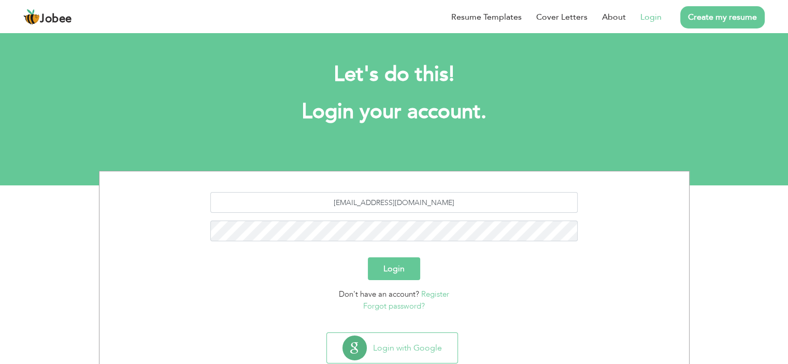
type input "khuramarshad967@gmail.com"
click at [368, 257] on button "Login" at bounding box center [394, 268] width 52 height 23
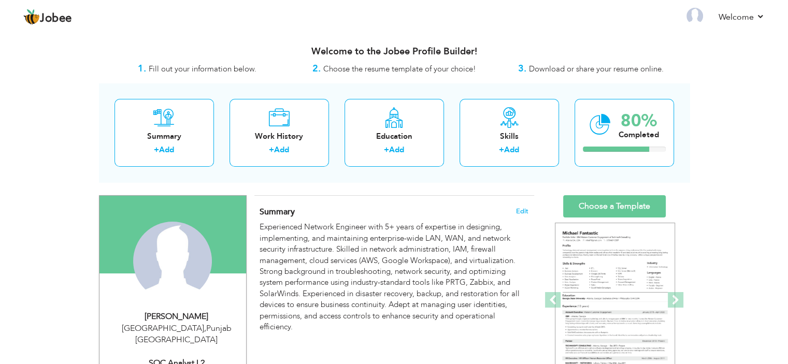
click at [236, 33] on header "Jobee Profile Resume Templates Resume Templates Cover Letters About My Resume W…" at bounding box center [394, 16] width 788 height 34
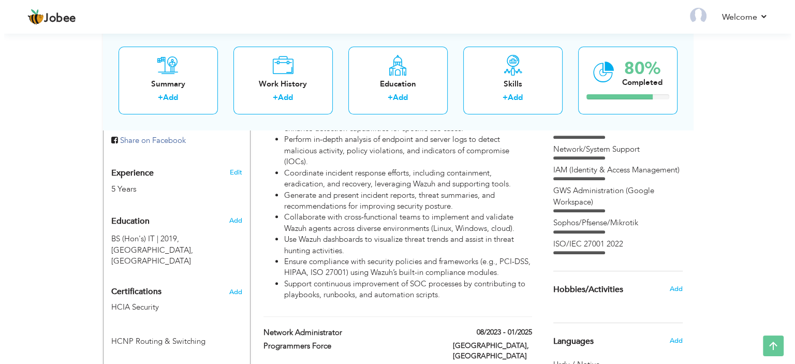
scroll to position [374, 0]
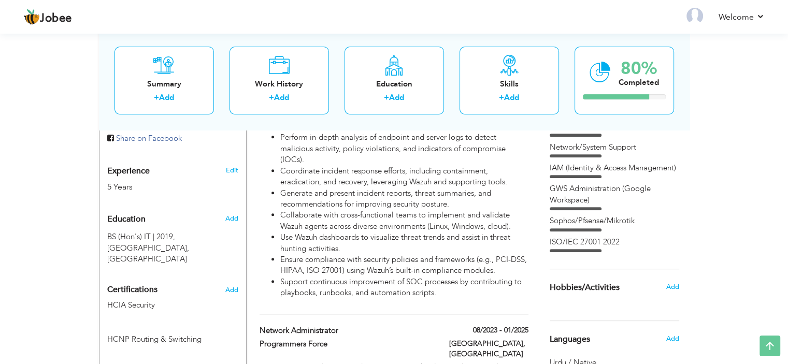
click at [296, 213] on li "Collaborate with cross-functional teams to implement and validate Wazuh agents …" at bounding box center [404, 221] width 248 height 22
type input "SOC Analyst L2"
type input "Commtel"
type input "04/2025"
type input "[GEOGRAPHIC_DATA]"
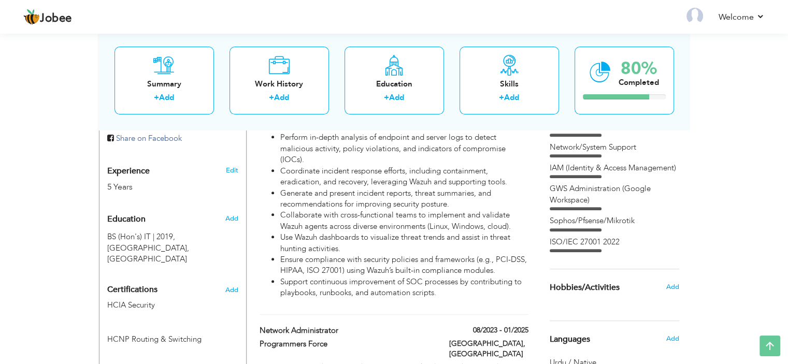
type input "[GEOGRAPHIC_DATA]"
checkbox input "true"
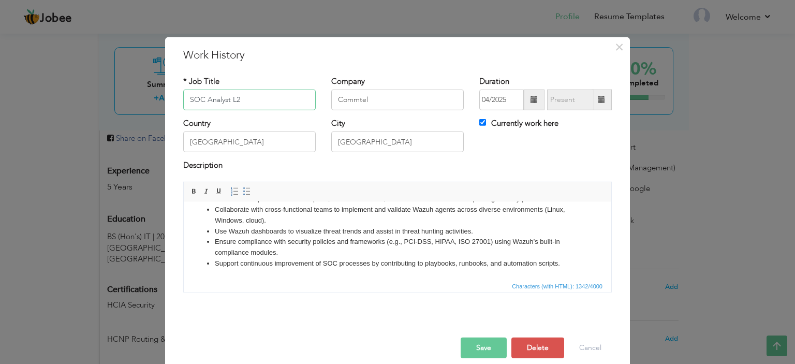
scroll to position [11, 0]
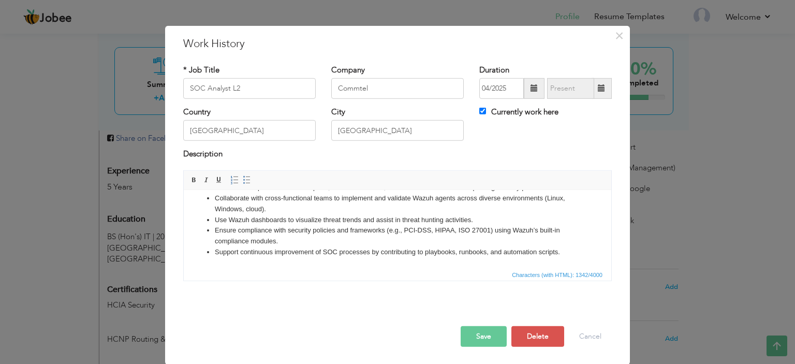
click at [560, 253] on li "Support continuous improvement of SOC processes by contributing to playbooks, r…" at bounding box center [398, 251] width 366 height 11
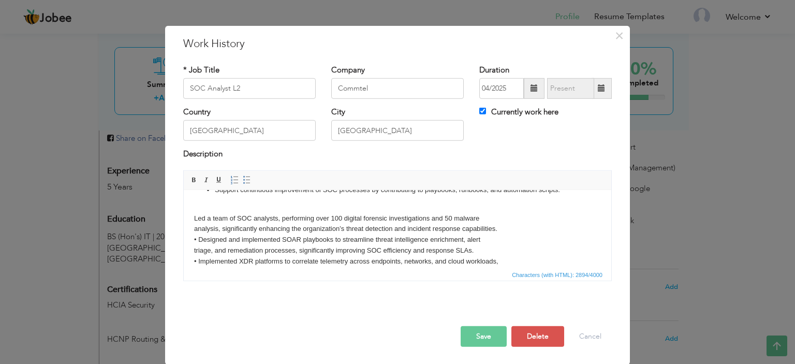
scroll to position [178, 0]
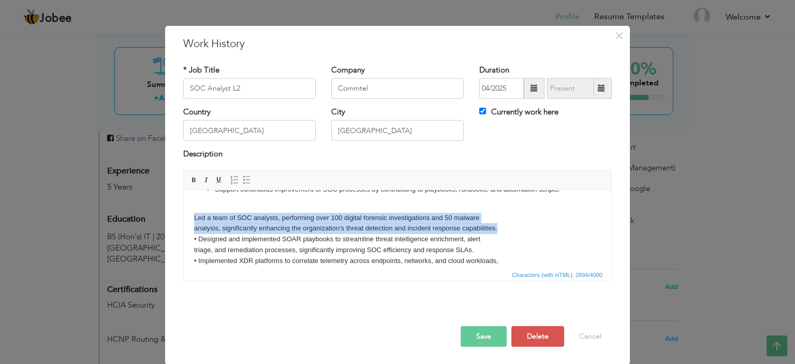
drag, startPoint x: 194, startPoint y: 228, endPoint x: 497, endPoint y: 234, distance: 303.0
click at [497, 234] on body "Monitor and analyze security events using Wazuh SIEM , focusing on log correlat…" at bounding box center [397, 203] width 407 height 362
copy body "Led a team of SOC analysts, performing over 100 digital forensic investigations…"
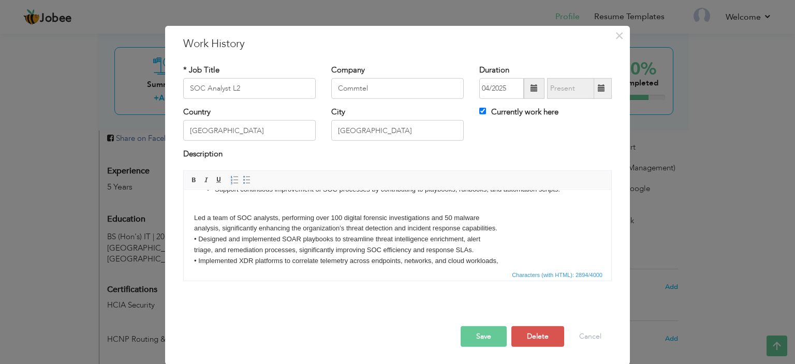
click at [574, 195] on ul "Monitor and analyze security events using Wazuh SIEM , focusing on log correlat…" at bounding box center [397, 108] width 407 height 172
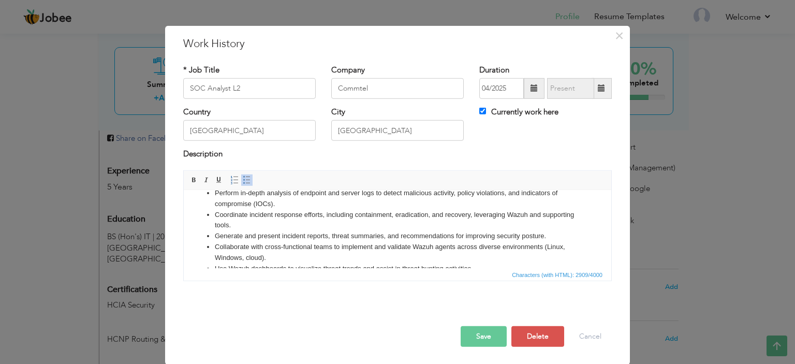
scroll to position [0, 0]
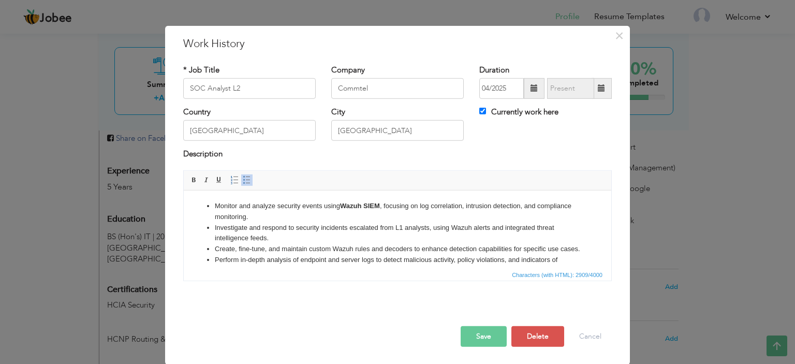
click at [213, 206] on ul "Monitor and analyze security events using Wazuh SIEM , focusing on log correlat…" at bounding box center [397, 291] width 407 height 183
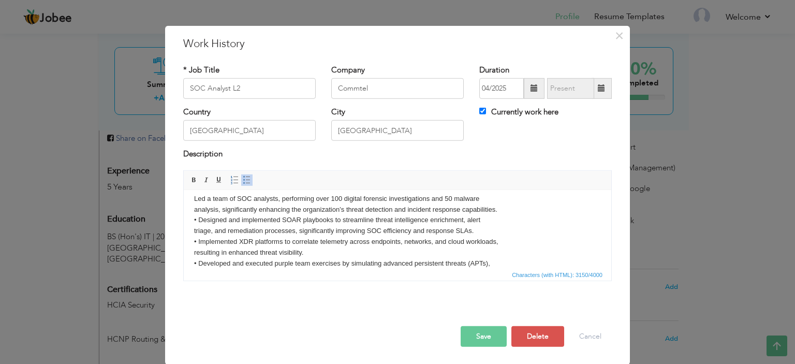
scroll to position [240, 0]
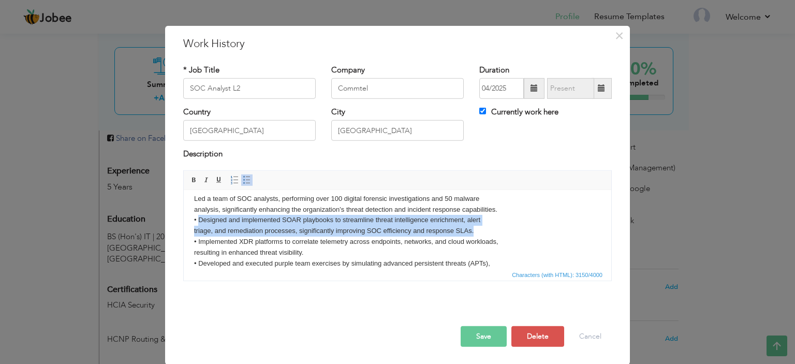
drag, startPoint x: 199, startPoint y: 231, endPoint x: 474, endPoint y: 237, distance: 275.6
click at [474, 237] on body "Led a team of SOC analysts, performing over 100 digital forensic investigations…" at bounding box center [397, 162] width 407 height 405
copy body "Designed and implemented SOAR playbooks to streamline threat intelligence enric…"
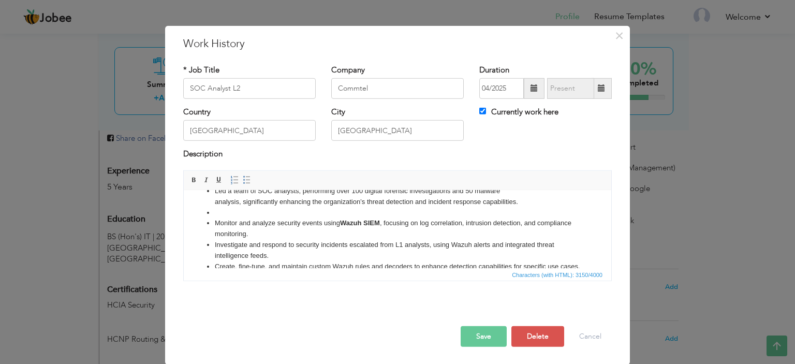
scroll to position [0, 0]
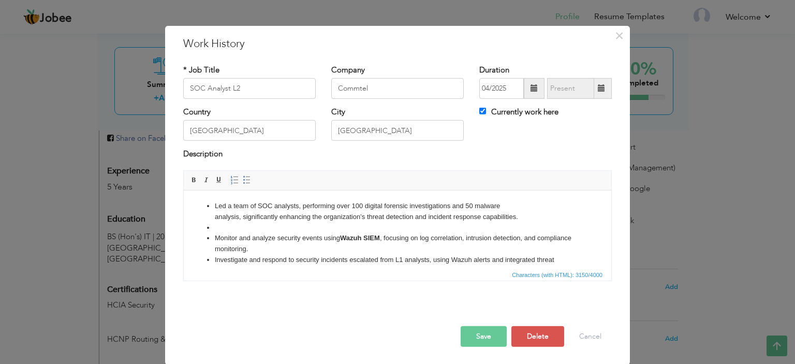
click at [275, 227] on li at bounding box center [398, 227] width 366 height 11
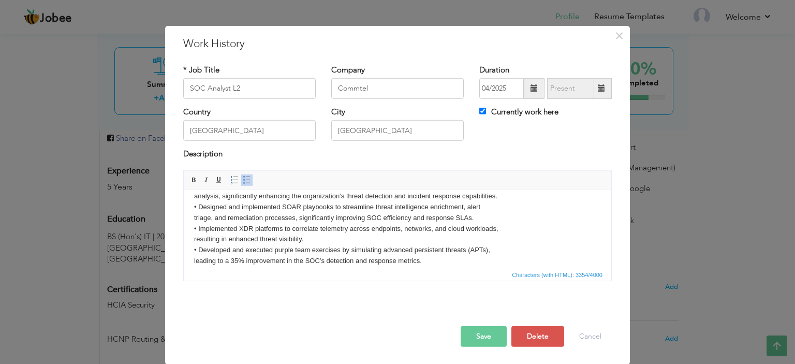
scroll to position [278, 0]
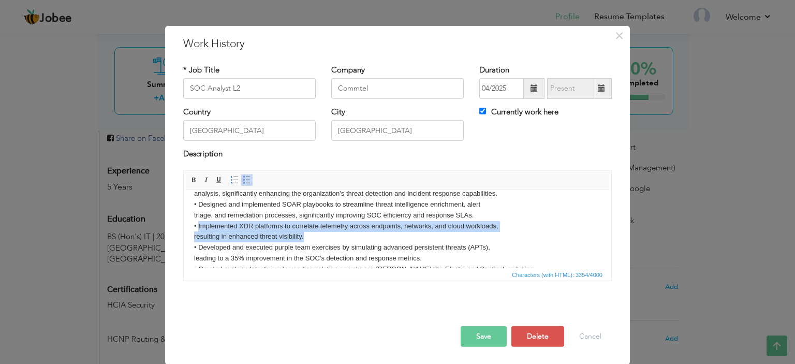
drag, startPoint x: 198, startPoint y: 234, endPoint x: 305, endPoint y: 243, distance: 107.1
click at [305, 243] on body "Led a team of SOC analysts, performing over 100 digital forensic investigations…" at bounding box center [397, 136] width 407 height 427
copy body "Implemented XDR platforms to correlate telemetry across endpoints, networks, an…"
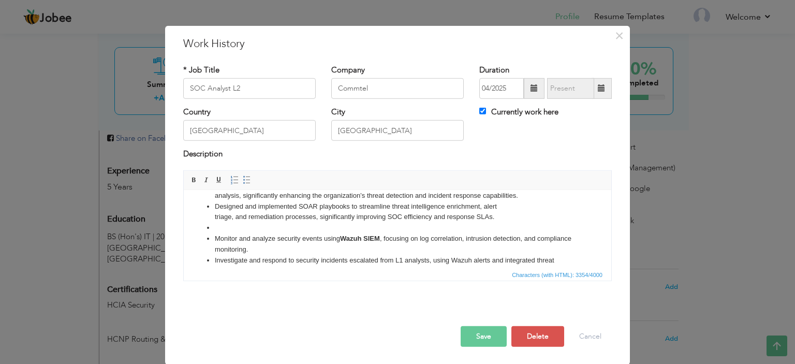
scroll to position [0, 0]
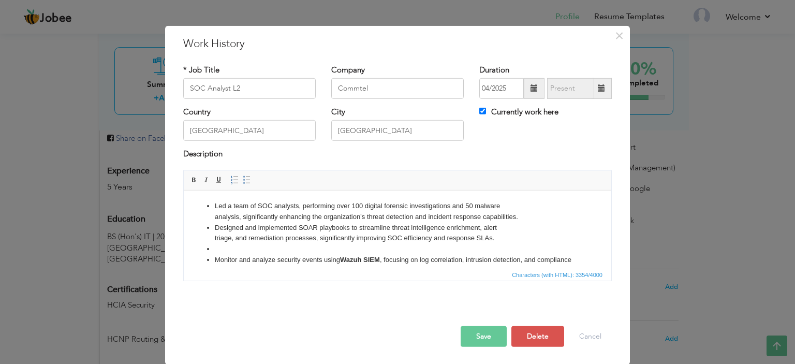
click at [249, 247] on li at bounding box center [398, 248] width 366 height 11
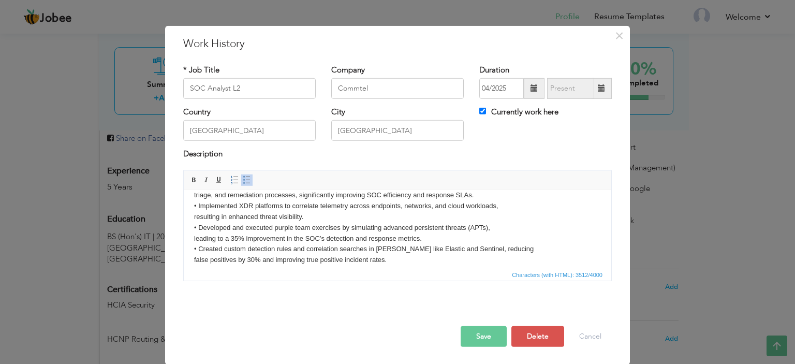
scroll to position [323, 0]
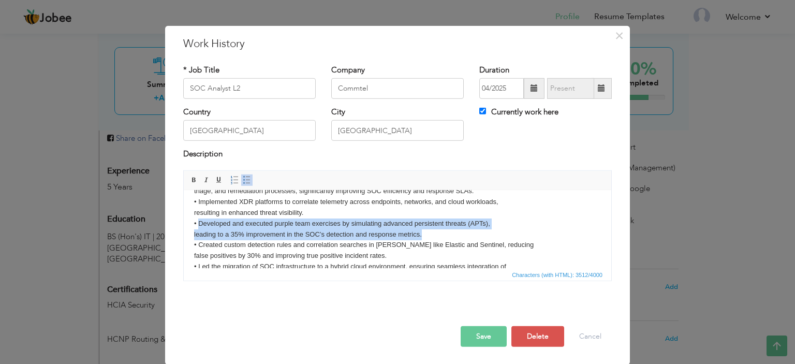
drag, startPoint x: 199, startPoint y: 234, endPoint x: 429, endPoint y: 241, distance: 229.5
click at [429, 241] on body "Led a team of SOC analysts, performing over 100 digital forensic investigations…" at bounding box center [397, 101] width 407 height 448
copy body "Developed and executed purple team exercises by simulating advanced persistent …"
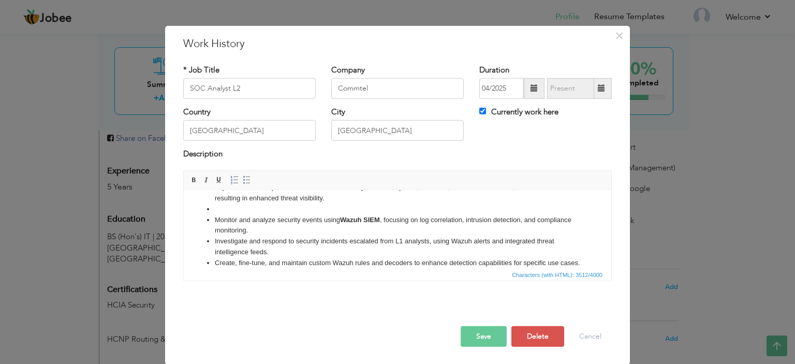
scroll to position [63, 0]
click at [300, 208] on li at bounding box center [398, 207] width 366 height 11
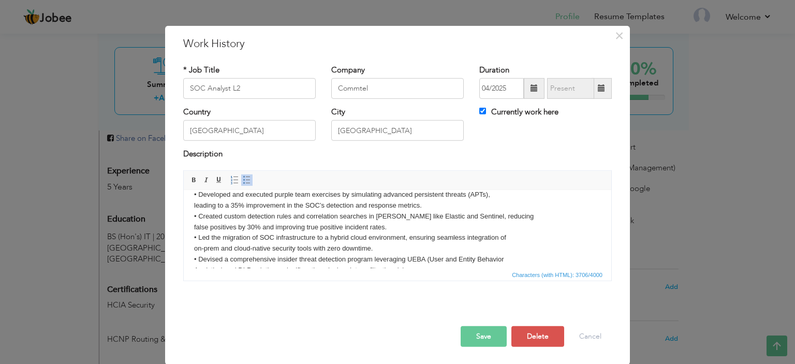
scroll to position [374, 0]
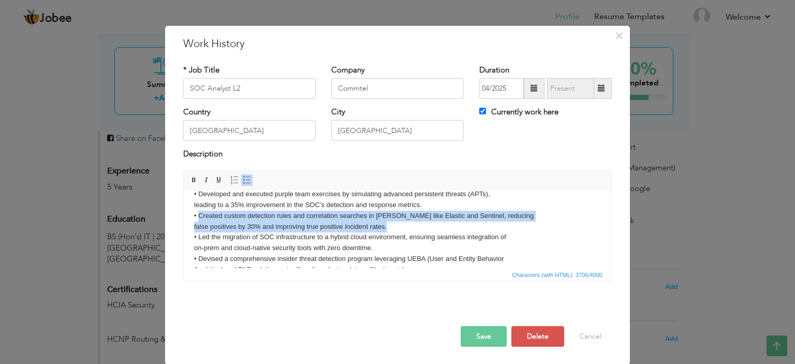
drag, startPoint x: 199, startPoint y: 225, endPoint x: 388, endPoint y: 234, distance: 189.2
click at [388, 234] on body "Led a team of SOC analysts, performing over 100 digital forensic investigations…" at bounding box center [397, 62] width 407 height 470
copy body "Created custom detection rules and correlation searches in SIEMs like Elastic a…"
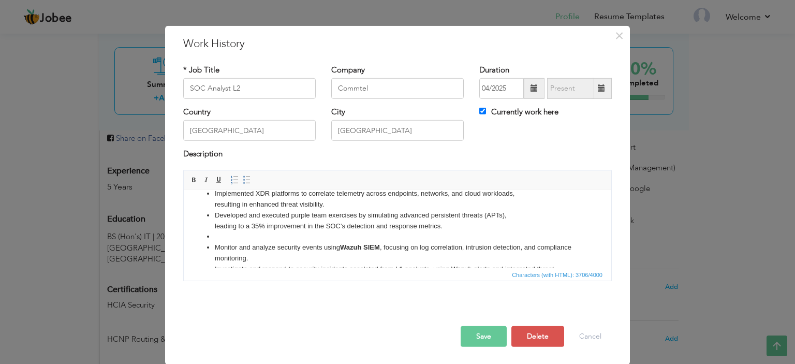
scroll to position [64, 0]
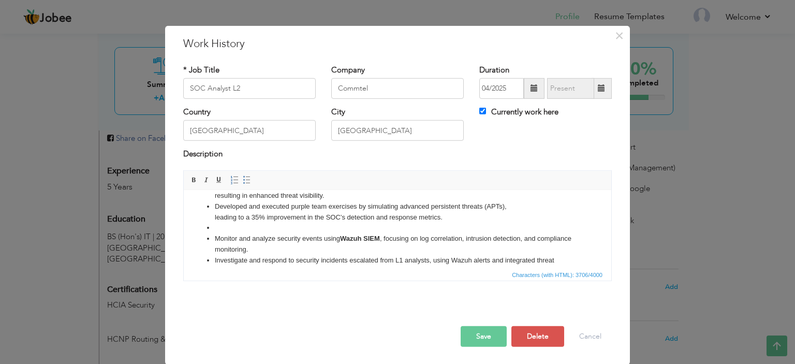
click at [284, 227] on li at bounding box center [398, 227] width 366 height 11
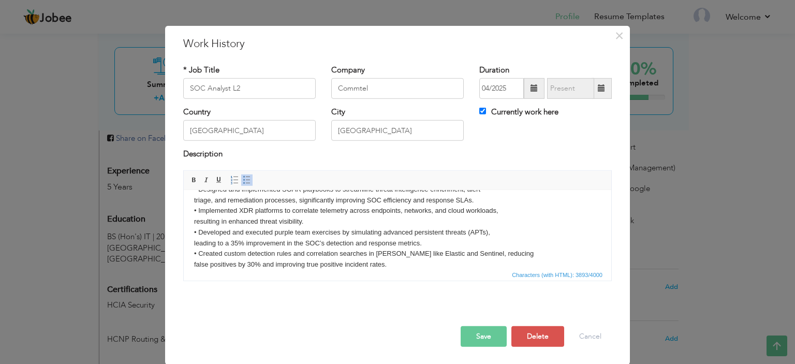
scroll to position [360, 0]
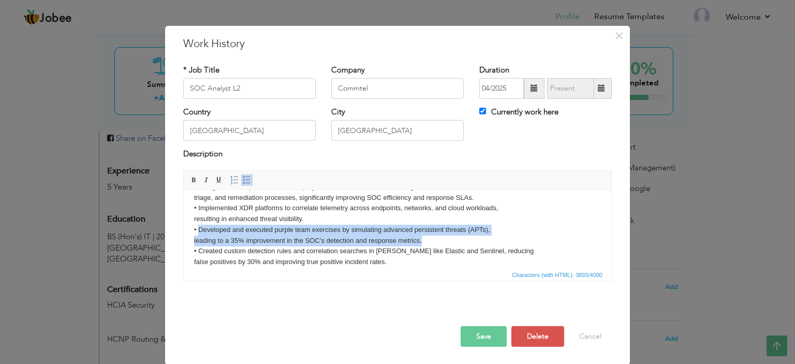
drag, startPoint x: 198, startPoint y: 240, endPoint x: 421, endPoint y: 249, distance: 222.8
click at [421, 249] on body "Led a team of SOC analysts, performing over 100 digital forensic investigations…" at bounding box center [397, 86] width 407 height 491
copy body "Developed and executed purple team exercises by simulating advanced persistent …"
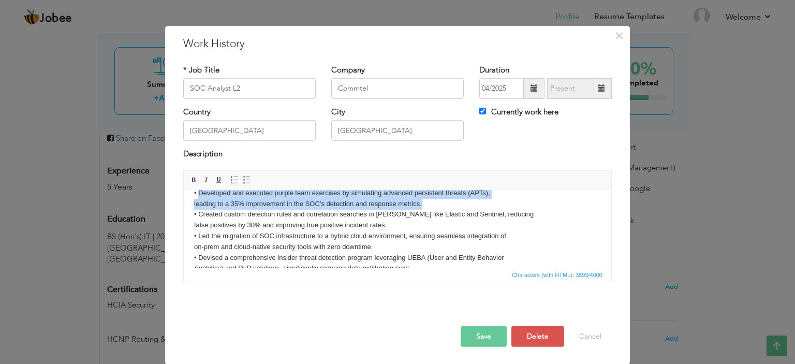
scroll to position [397, 0]
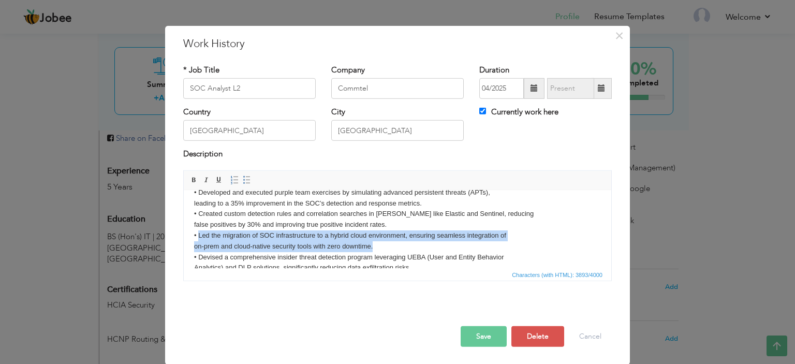
drag, startPoint x: 199, startPoint y: 245, endPoint x: 373, endPoint y: 253, distance: 174.2
click at [373, 253] on body "Led a team of SOC analysts, performing over 100 digital forensic investigations…" at bounding box center [397, 48] width 407 height 491
copy body "Led the migration of SOC infrastructure to a hybrid cloud environment, ensuring…"
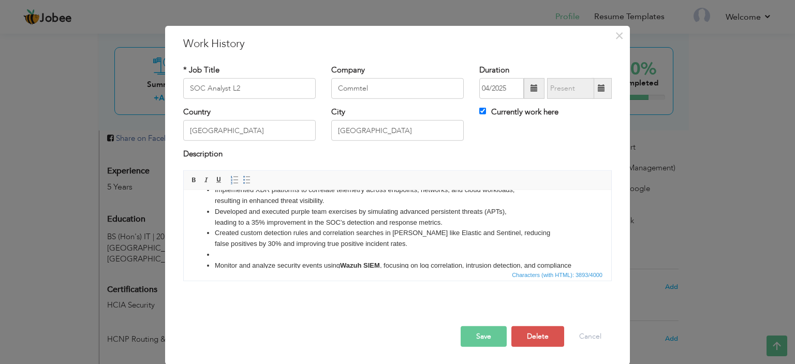
scroll to position [65, 0]
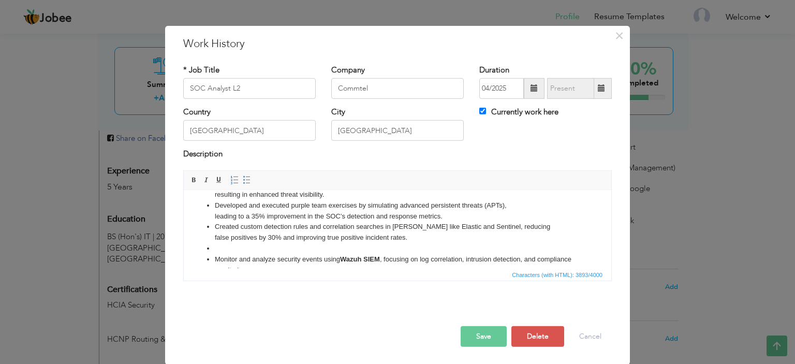
click at [315, 248] on li at bounding box center [398, 248] width 366 height 11
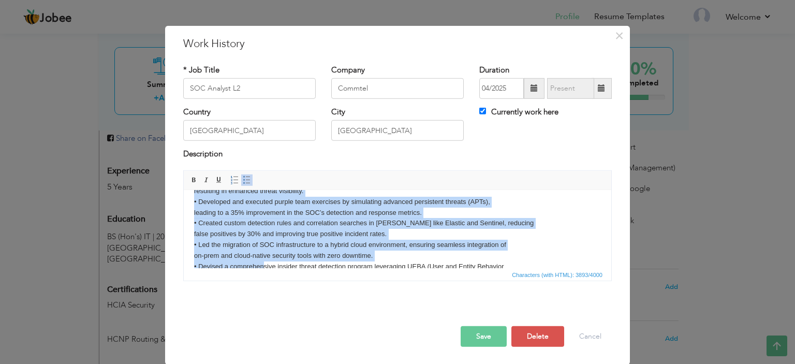
scroll to position [401, 0]
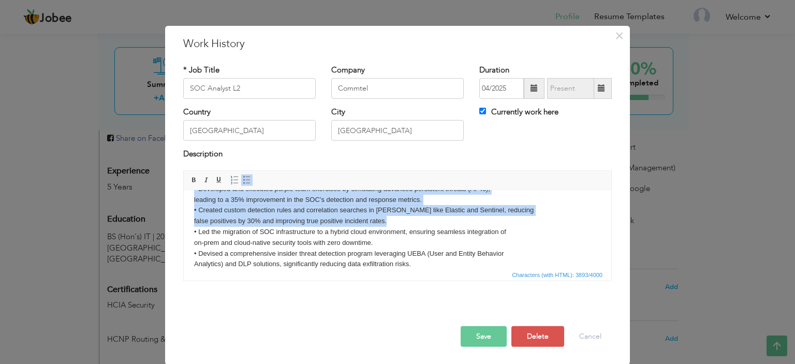
drag, startPoint x: 194, startPoint y: 223, endPoint x: 401, endPoint y: 232, distance: 207.8
click at [401, 232] on body "Led a team of SOC analysts, performing over 100 digital forensic investigations…" at bounding box center [397, 45] width 407 height 491
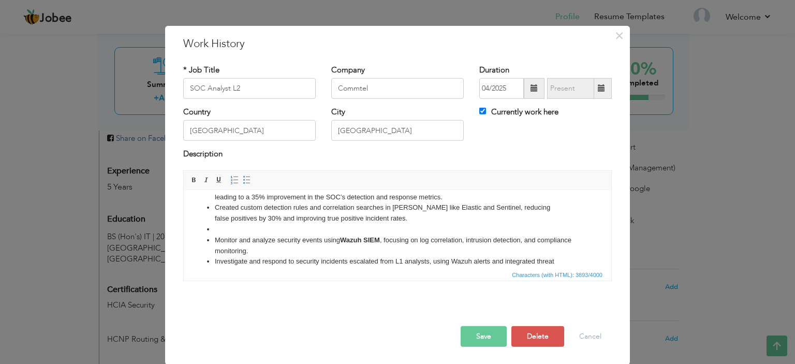
scroll to position [74, 0]
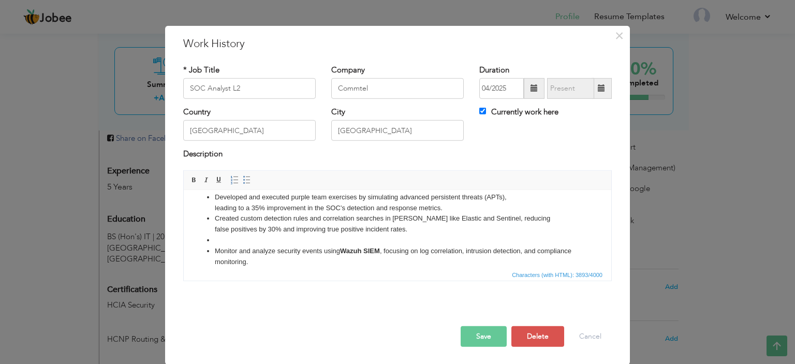
click at [267, 242] on li at bounding box center [398, 240] width 366 height 11
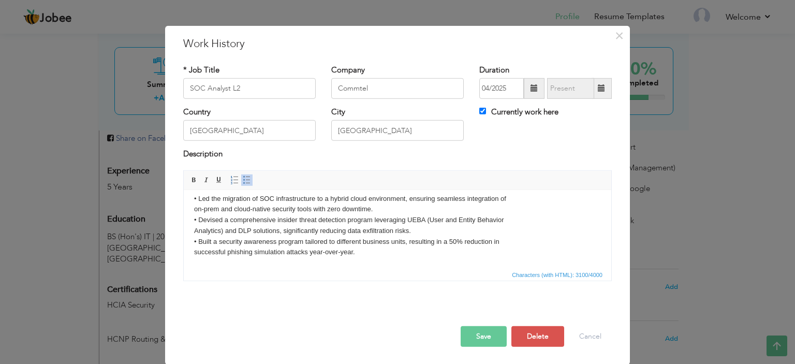
scroll to position [369, 0]
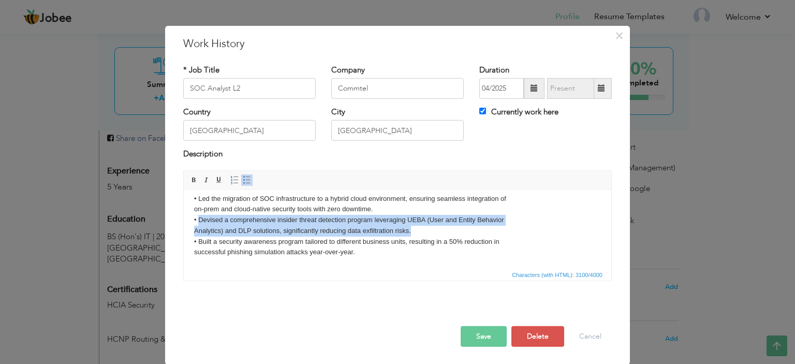
drag, startPoint x: 198, startPoint y: 217, endPoint x: 412, endPoint y: 226, distance: 214.1
click at [412, 226] on body "Led a team of SOC analysts, performing over 100 digital forensic investigations…" at bounding box center [397, 50] width 407 height 416
copy body "Devised a comprehensive insider threat detection program leveraging UEBA (User …"
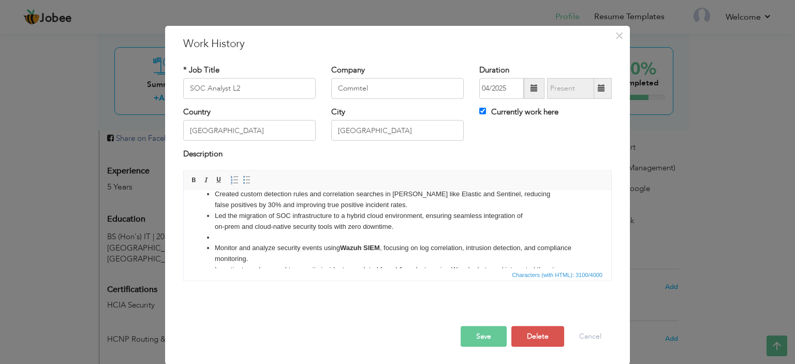
scroll to position [96, 0]
click at [362, 233] on li "Led the migration of SOC infrastructure to a hybrid cloud environment, ensuring…" at bounding box center [398, 223] width 366 height 22
click at [361, 236] on li at bounding box center [398, 239] width 366 height 11
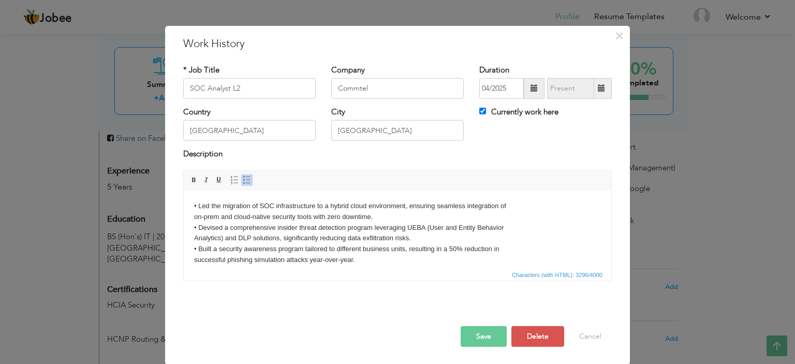
scroll to position [391, 0]
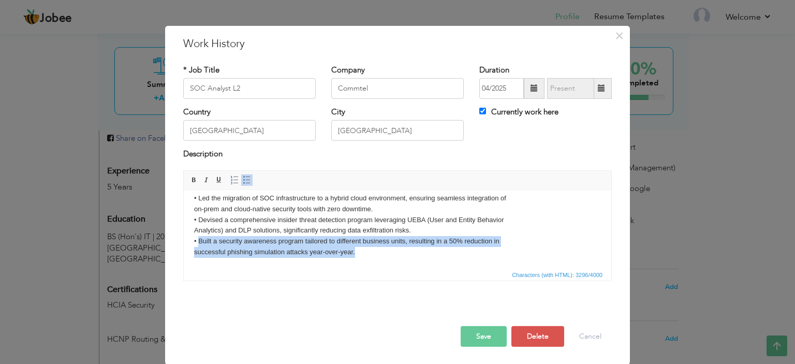
drag, startPoint x: 199, startPoint y: 240, endPoint x: 357, endPoint y: 250, distance: 158.8
click at [357, 250] on body "Led a team of SOC analysts, performing over 100 digital forensic investigations…" at bounding box center [397, 39] width 407 height 438
copy body "Built a security awareness program tailored to different business units, result…"
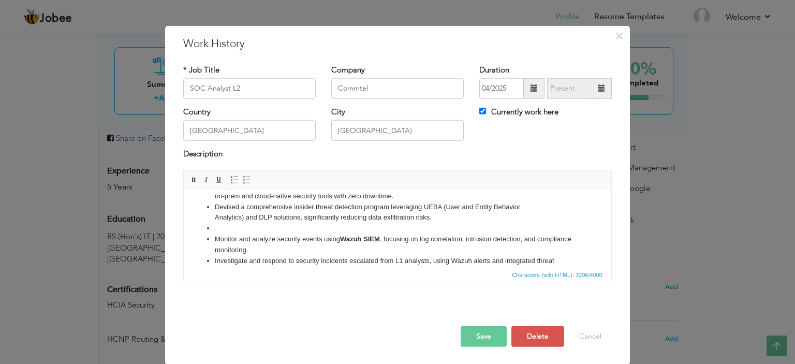
scroll to position [127, 0]
click at [279, 228] on li at bounding box center [398, 229] width 366 height 11
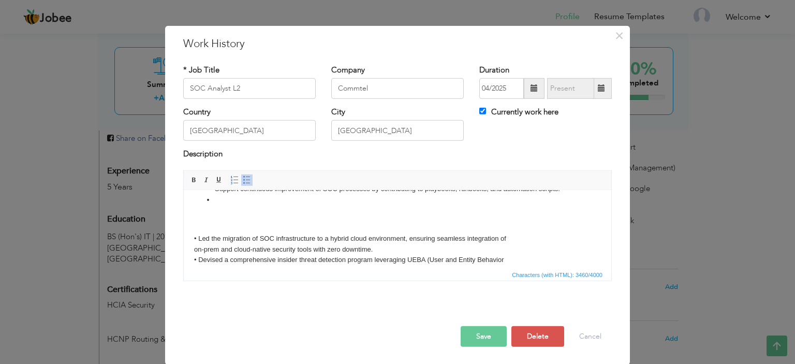
scroll to position [352, 0]
click at [225, 205] on li at bounding box center [398, 199] width 366 height 11
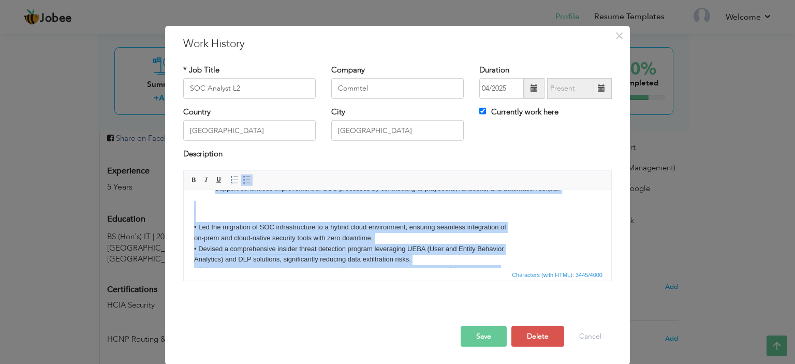
scroll to position [391, 0]
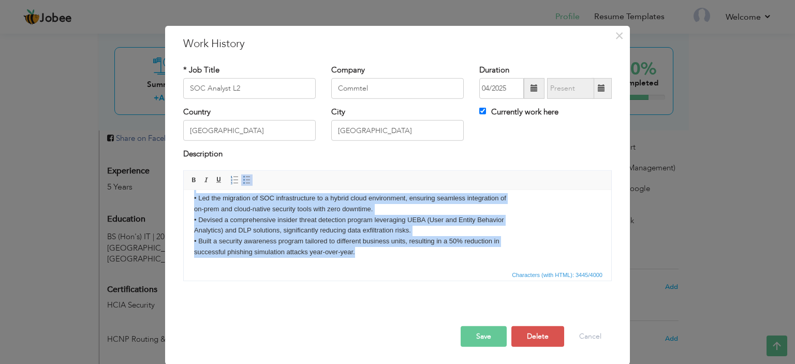
drag, startPoint x: 224, startPoint y: 211, endPoint x: 406, endPoint y: 313, distance: 208.4
click at [406, 268] on html "Led a team of SOC analysts, performing over 100 digital forensic investigations…" at bounding box center [398, 38] width 428 height 458
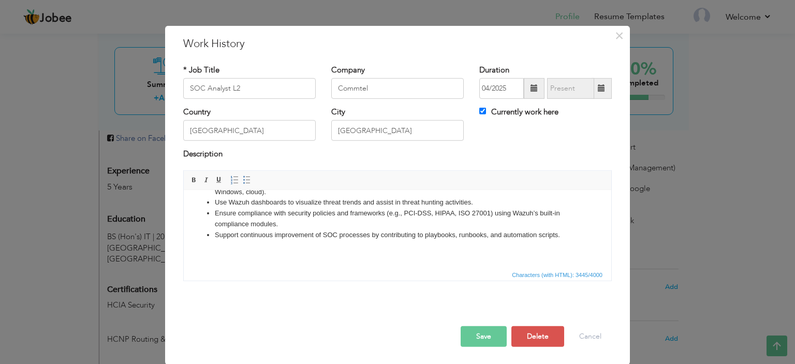
scroll to position [298, 0]
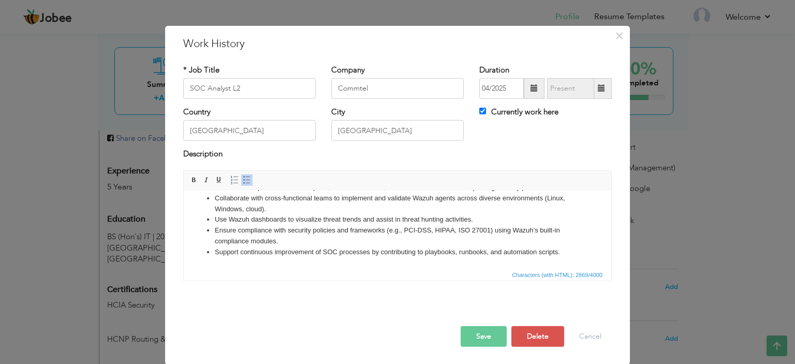
click at [478, 335] on button "Save" at bounding box center [484, 336] width 46 height 21
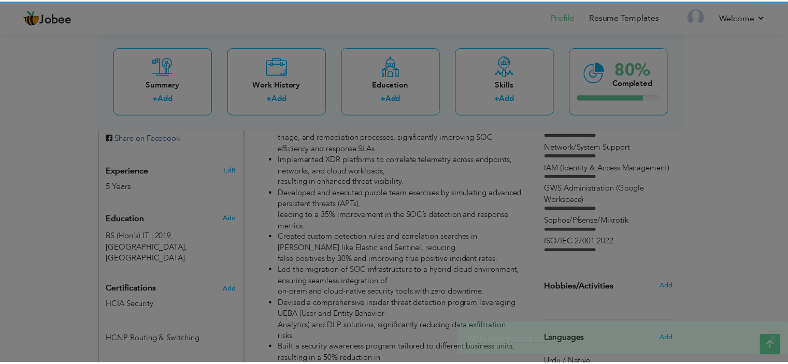
scroll to position [0, 0]
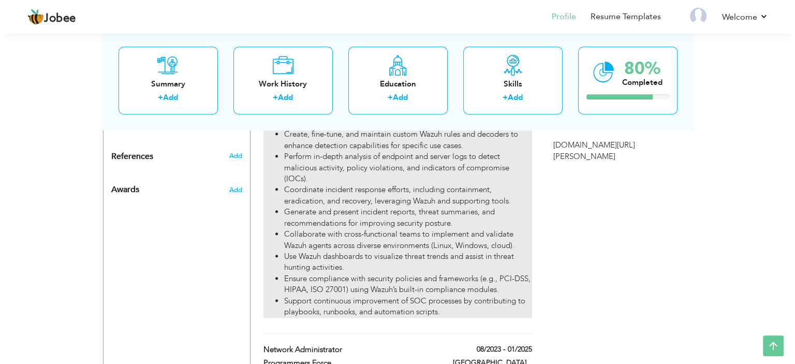
scroll to position [683, 0]
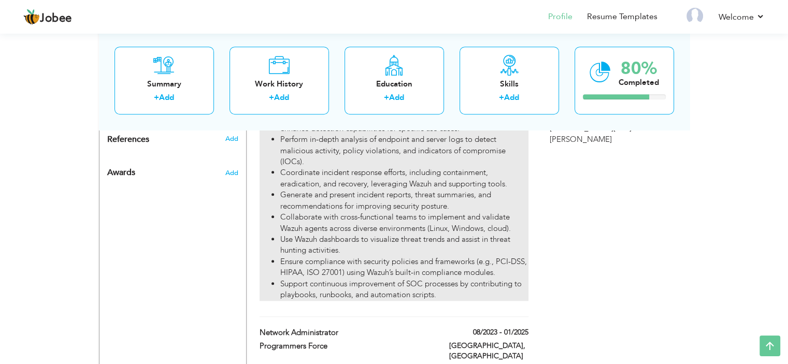
click at [443, 279] on li "Support continuous improvement of SOC processes by contributing to playbooks, r…" at bounding box center [404, 290] width 248 height 22
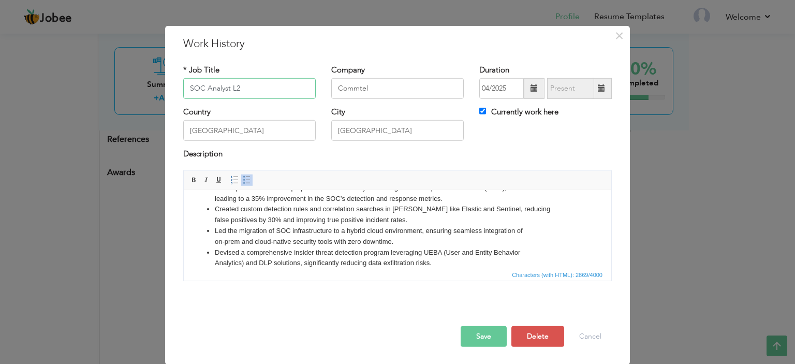
scroll to position [82, 0]
click at [394, 241] on li "Led the migration of SOC infrastructure to a hybrid cloud environment, ensuring…" at bounding box center [398, 237] width 366 height 22
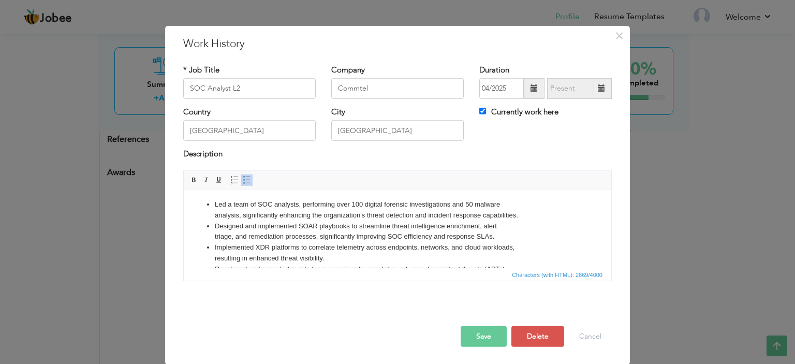
scroll to position [0, 0]
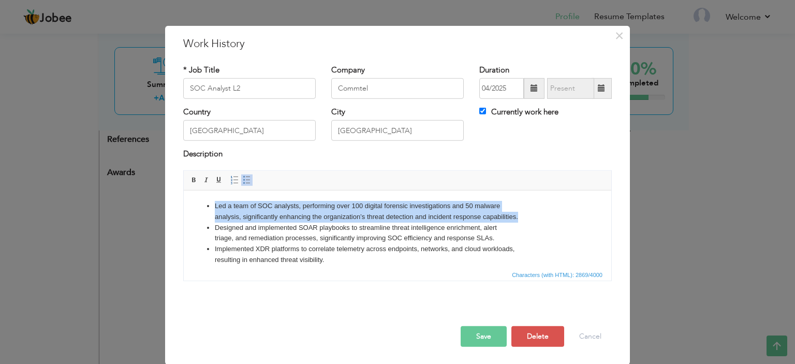
drag, startPoint x: 522, startPoint y: 216, endPoint x: 209, endPoint y: 206, distance: 312.9
click at [215, 206] on li "Led a team of SOC analysts, performing over 100 digital forensic investigations…" at bounding box center [398, 211] width 366 height 22
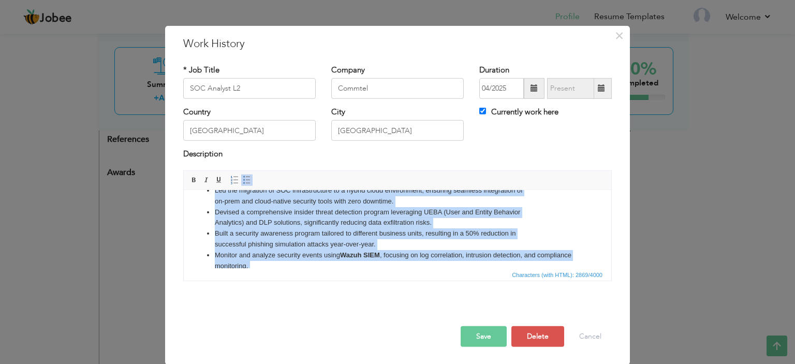
scroll to position [135, 0]
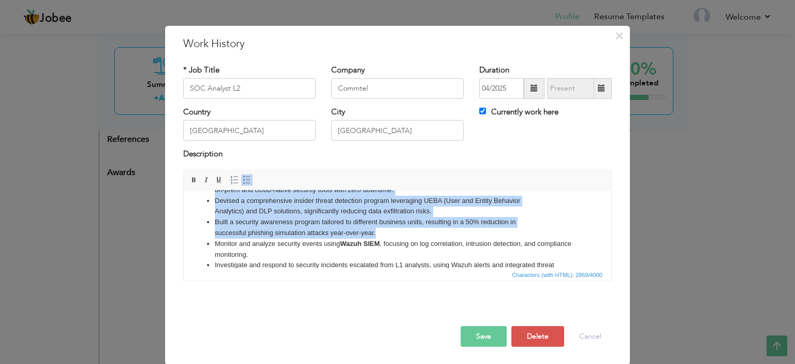
drag, startPoint x: 215, startPoint y: 210, endPoint x: 434, endPoint y: 237, distance: 220.7
click at [434, 237] on ul "Led a team of SOC analysts, performing over 100 digital forensic investigations…" at bounding box center [397, 238] width 407 height 345
copy ul "Designed and implemented SOAR playbooks to streamline threat intelligence enric…"
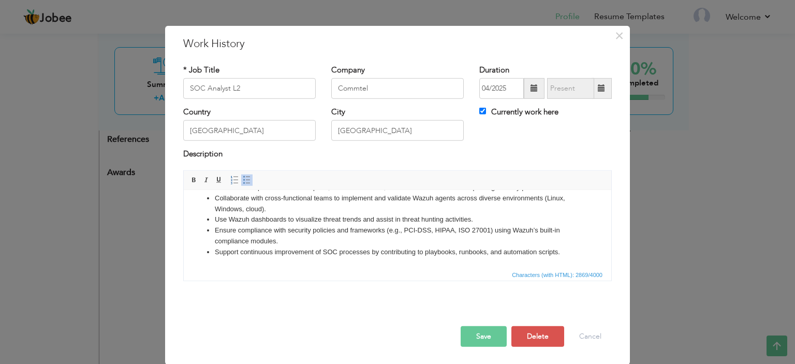
click at [569, 254] on li "Support continuous improvement of SOC processes by contributing to playbooks, r…" at bounding box center [398, 251] width 366 height 11
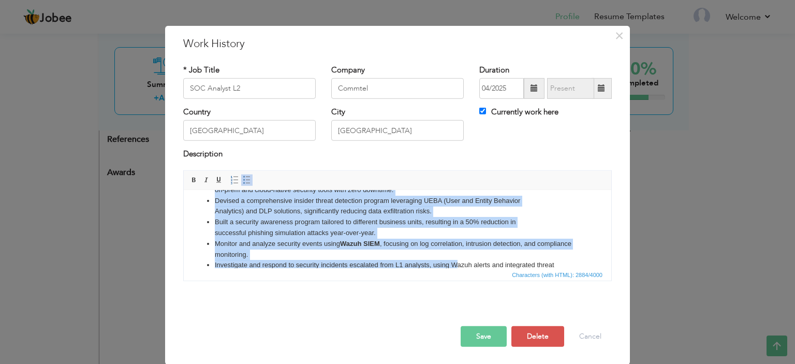
scroll to position [138, 0]
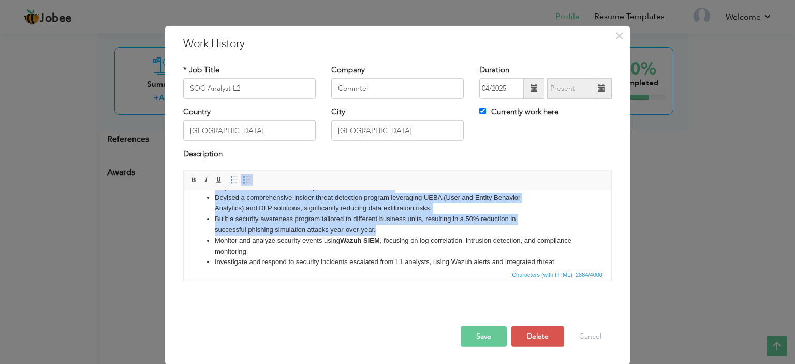
drag, startPoint x: 215, startPoint y: 207, endPoint x: 462, endPoint y: 226, distance: 247.7
click at [462, 226] on ul "Led a team of SOC analysts, performing over 100 digital forensic investigations…" at bounding box center [397, 240] width 407 height 355
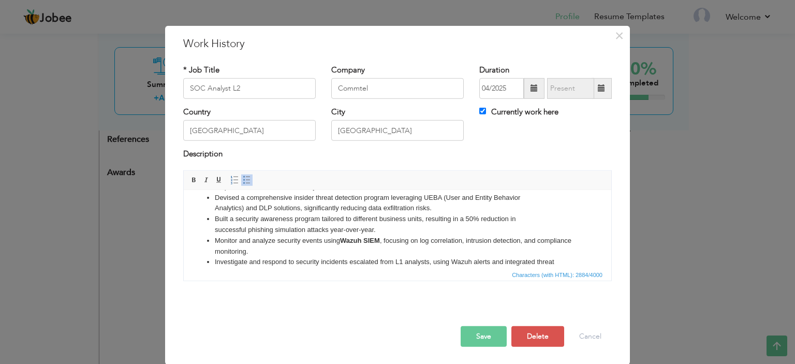
scroll to position [0, 0]
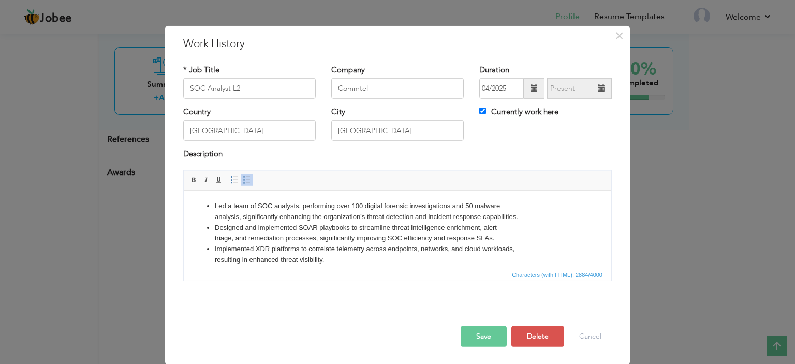
click at [417, 222] on li "Designed and implemented SOAR playbooks to streamline threat intelligence enric…" at bounding box center [398, 233] width 366 height 22
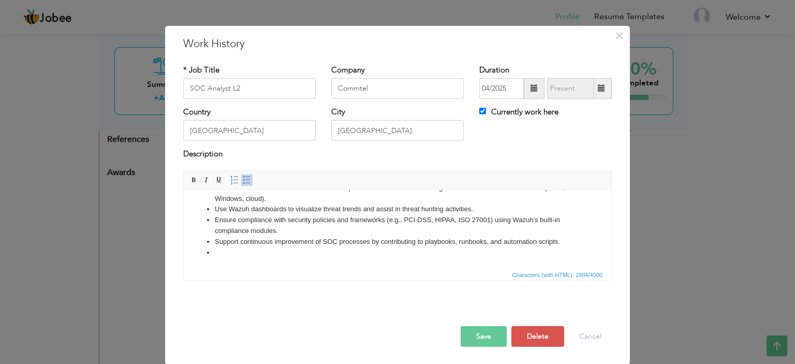
scroll to position [309, 0]
click at [396, 236] on li "Support continuous improvement of SOC processes by contributing to playbooks, r…" at bounding box center [398, 241] width 366 height 11
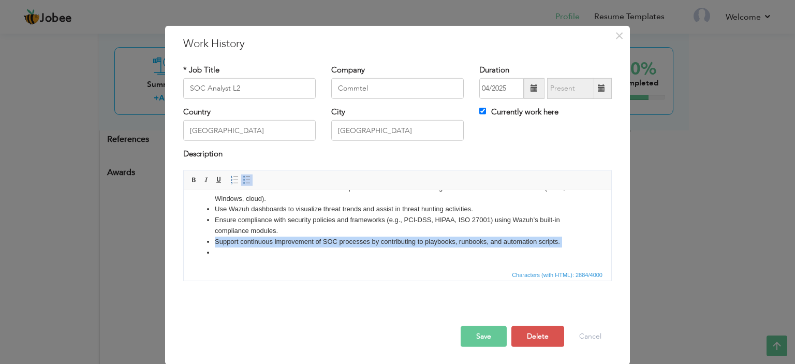
click at [396, 236] on li "Support continuous improvement of SOC processes by contributing to playbooks, r…" at bounding box center [398, 241] width 366 height 11
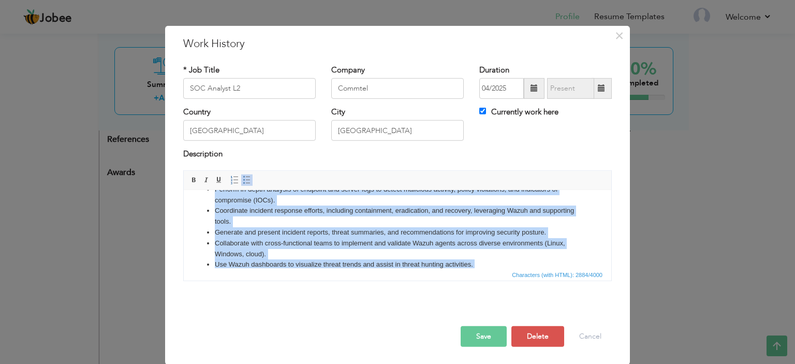
scroll to position [242, 0]
click at [250, 227] on li "Coordinate incident response efforts, including containment, eradication, and r…" at bounding box center [398, 217] width 366 height 22
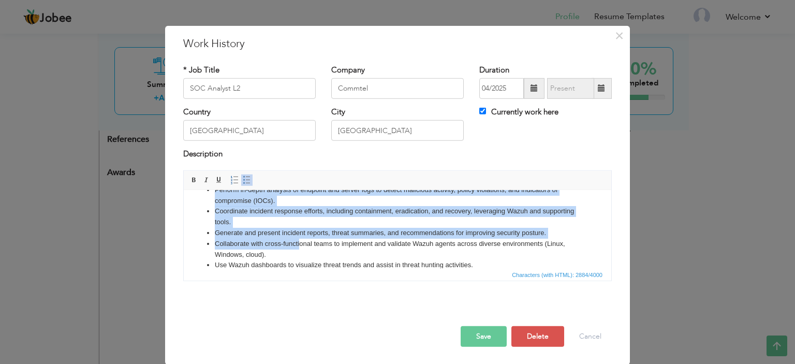
scroll to position [309, 0]
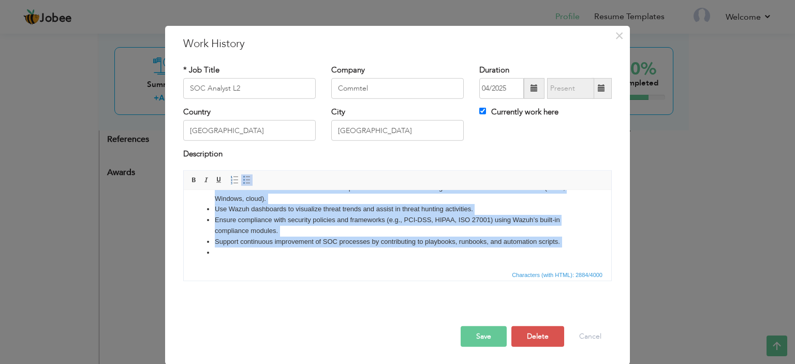
drag, startPoint x: 215, startPoint y: 201, endPoint x: 351, endPoint y: 303, distance: 169.7
click at [351, 268] on html "Led a team of SOC analysts, performing over 100 digital forensic investigations…" at bounding box center [398, 80] width 428 height 376
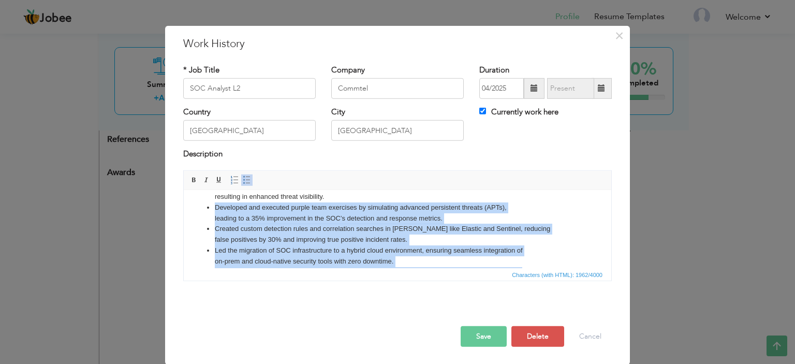
scroll to position [169, 0]
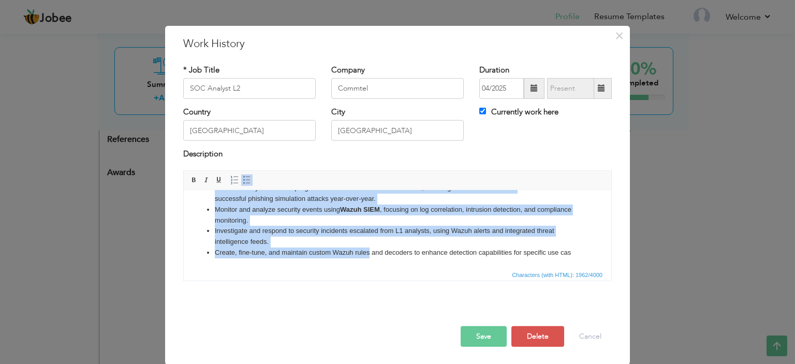
drag, startPoint x: 213, startPoint y: 207, endPoint x: 369, endPoint y: 361, distance: 219.3
click at [369, 268] on html "Led a team of SOC analysts, performing over 100 digital forensic investigations…" at bounding box center [398, 144] width 428 height 247
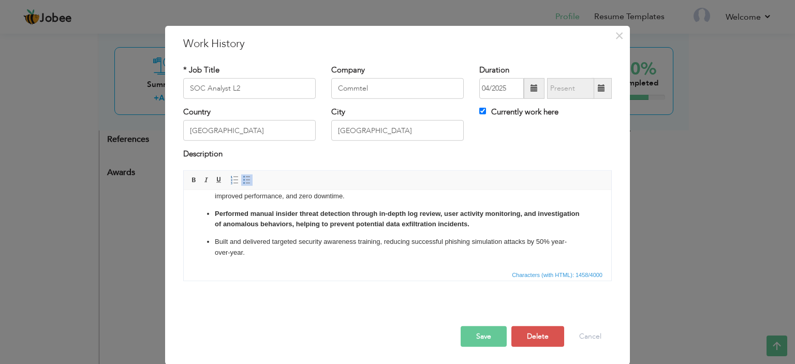
scroll to position [11, 0]
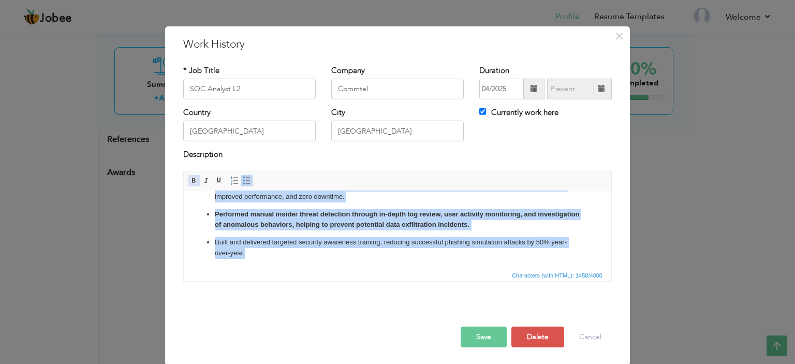
click at [191, 179] on span at bounding box center [194, 181] width 8 height 8
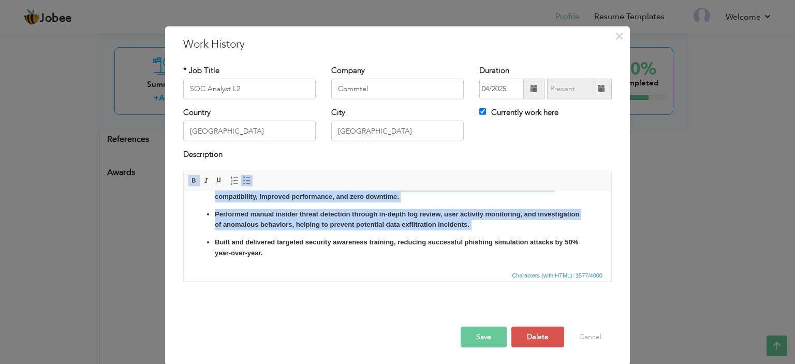
click at [191, 179] on span at bounding box center [194, 181] width 8 height 8
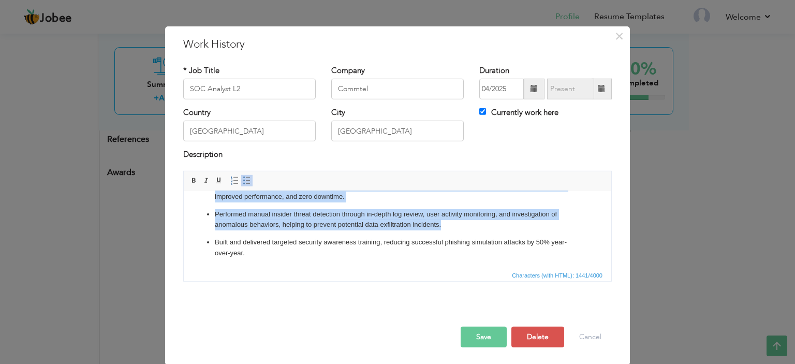
click at [294, 257] on p "Built and delivered targeted security awareness training, reducing successful p…" at bounding box center [398, 248] width 366 height 22
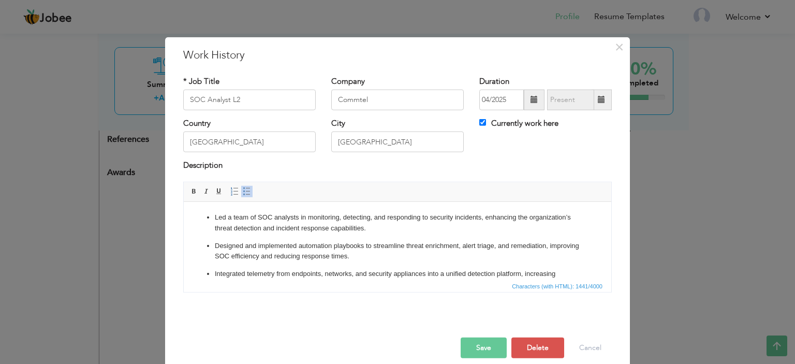
scroll to position [0, 0]
click ul "Led a team of SOC analysts in monitoring, detecting, and responding to security…"
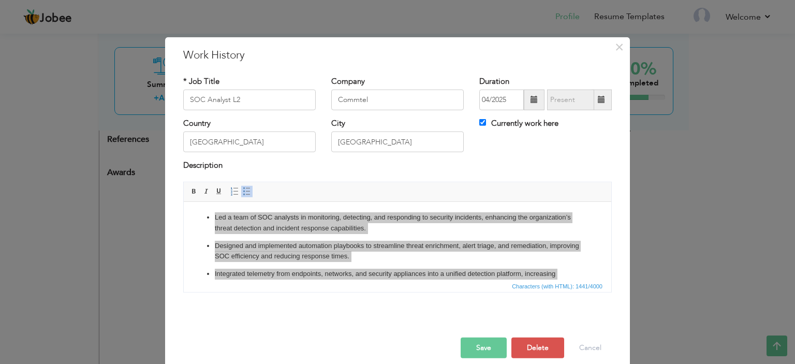
scroll to position [162, 0]
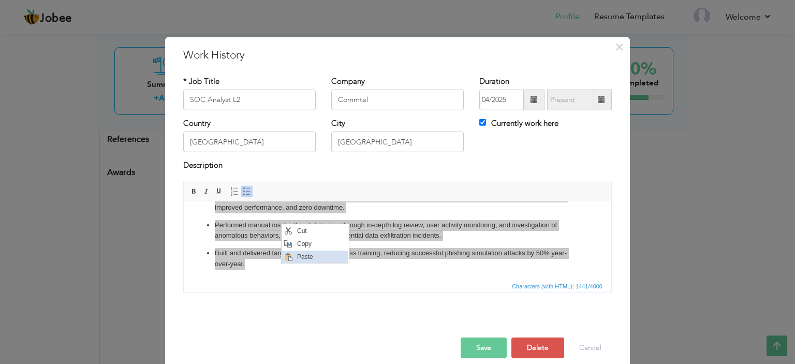
click at [308, 258] on span "Paste" at bounding box center [322, 257] width 54 height 12
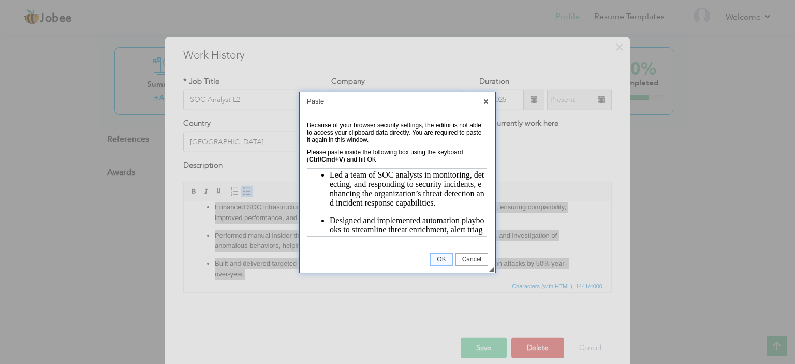
scroll to position [306, 0]
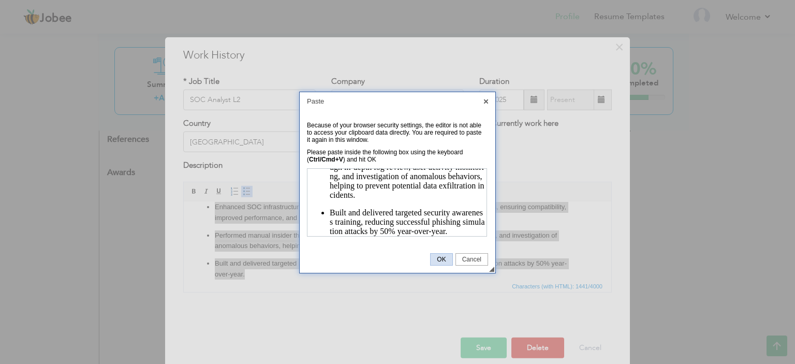
click at [439, 257] on span "OK" at bounding box center [441, 259] width 21 height 7
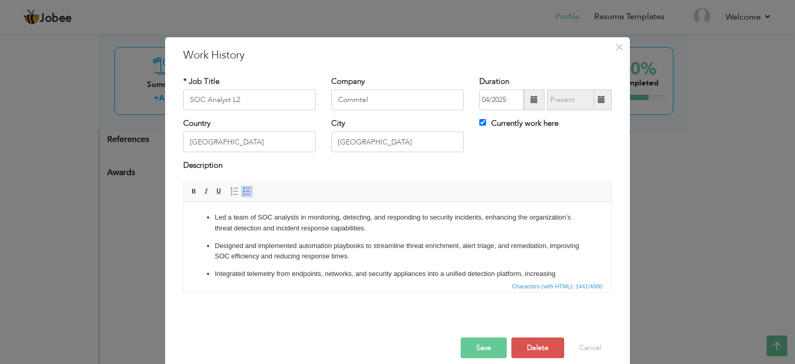
scroll to position [0, 0]
click at [215, 213] on p "Led a team of SOC analysts in monitoring, detecting, and responding to security…" at bounding box center [398, 223] width 366 height 22
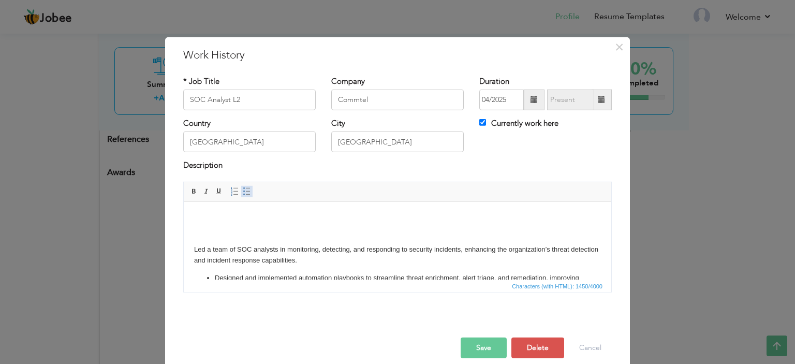
click at [243, 191] on span at bounding box center [247, 191] width 8 height 8
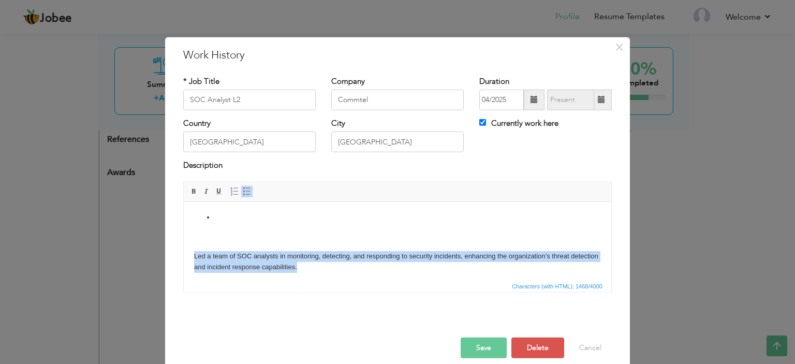
drag, startPoint x: 195, startPoint y: 256, endPoint x: 328, endPoint y: 266, distance: 134.0
click p "​​​​​​​ Led a team of SOC analysts in monitoring, detecting, and responding to …"
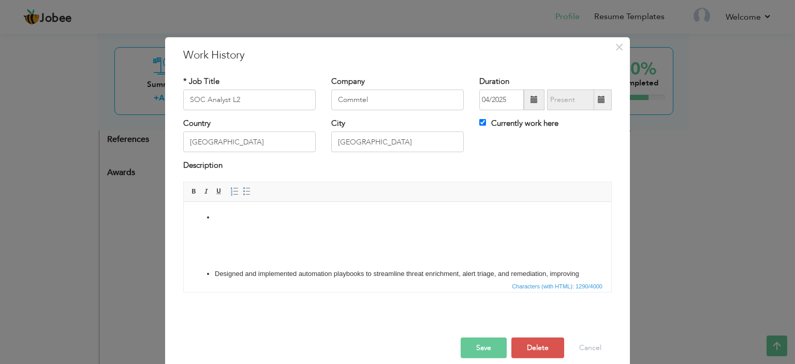
click at [248, 221] on li at bounding box center [398, 217] width 366 height 11
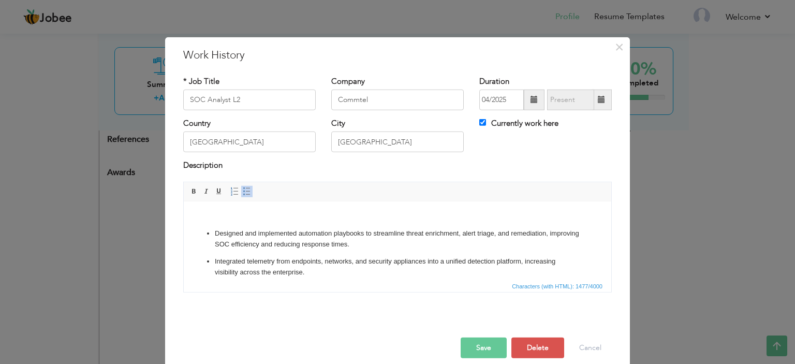
scroll to position [78, 0]
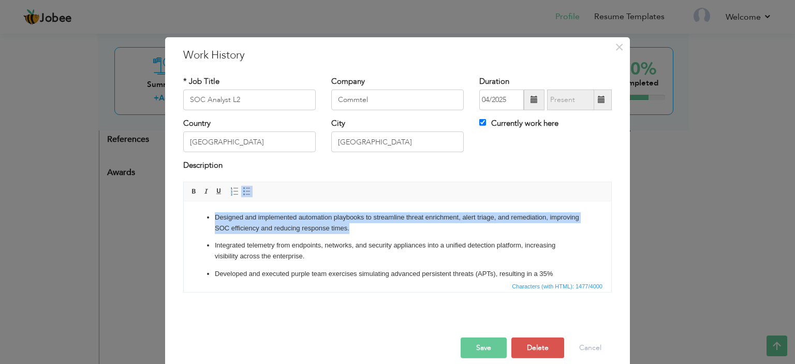
drag, startPoint x: 216, startPoint y: 216, endPoint x: 387, endPoint y: 224, distance: 171.1
click at [387, 224] on p "Designed and implemented automation playbooks to streamline threat enrichment, …" at bounding box center [398, 223] width 366 height 22
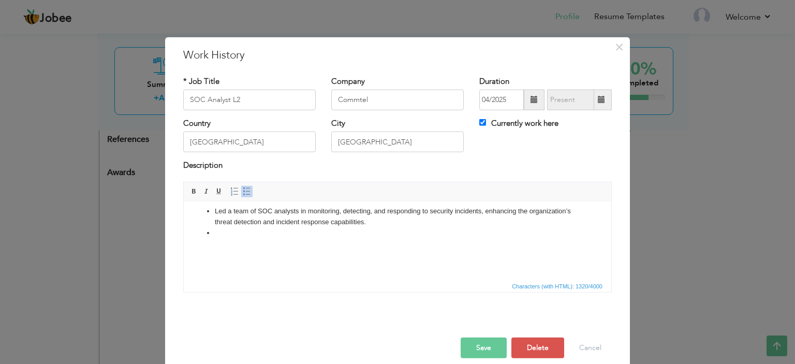
scroll to position [4, 0]
click at [282, 236] on li at bounding box center [398, 235] width 366 height 11
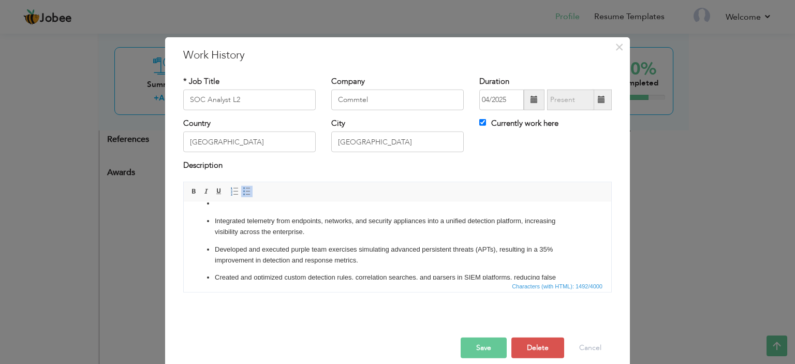
scroll to position [115, 0]
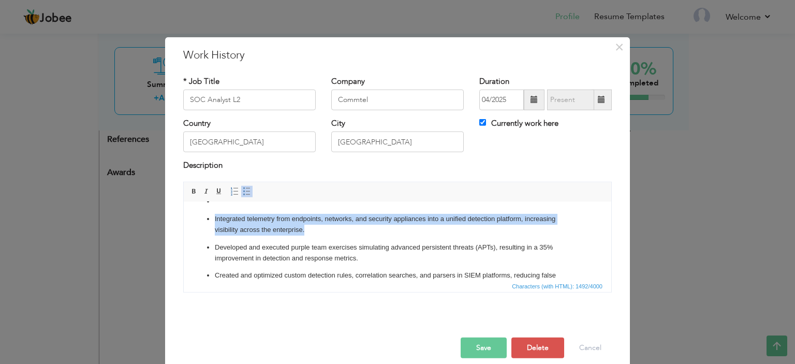
drag, startPoint x: 214, startPoint y: 218, endPoint x: 313, endPoint y: 229, distance: 99.6
click ul "Integrated telemetry from endpoints, networks, and security appliances into a u…"
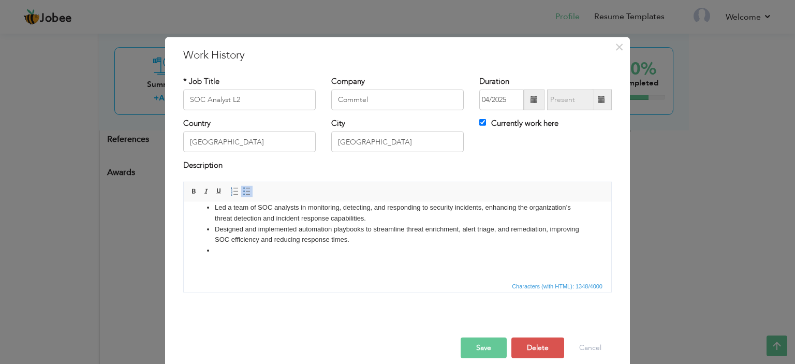
scroll to position [0, 0]
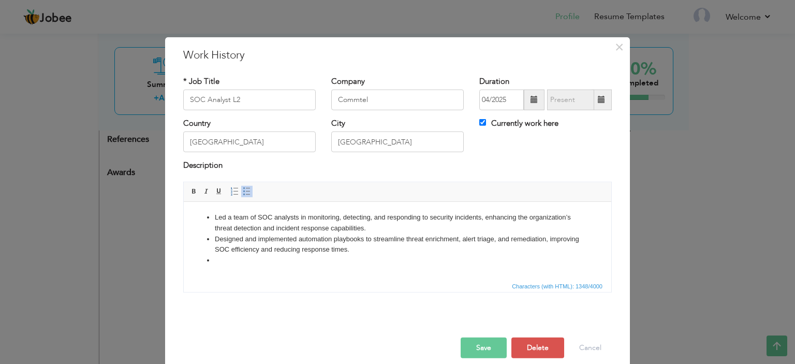
click at [236, 262] on li at bounding box center [398, 260] width 366 height 11
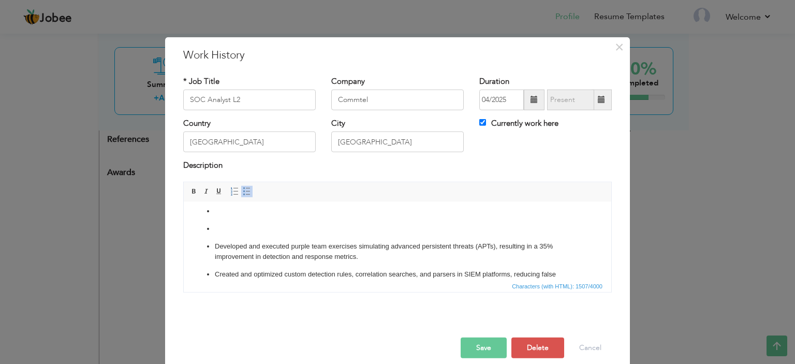
scroll to position [130, 0]
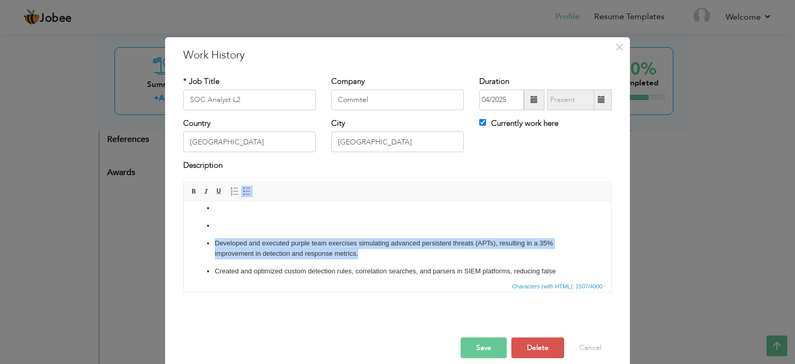
drag, startPoint x: 214, startPoint y: 242, endPoint x: 367, endPoint y: 251, distance: 153.0
click at [367, 251] on p "Developed and executed purple team exercises simulating advanced persistent thr…" at bounding box center [398, 249] width 366 height 22
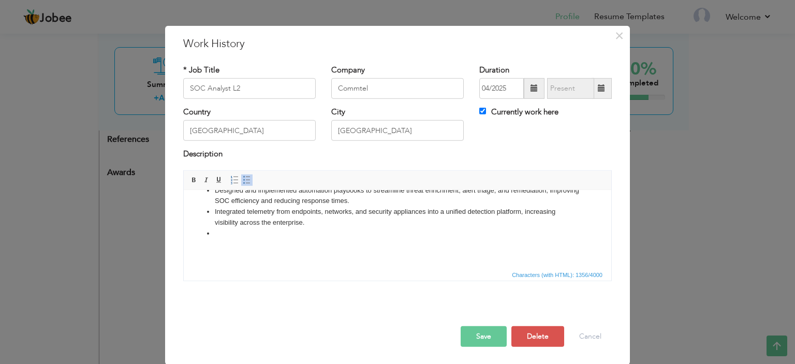
scroll to position [41, 0]
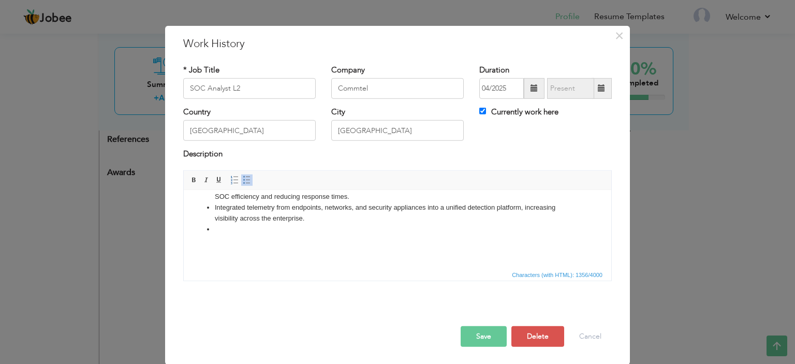
click at [246, 229] on li at bounding box center [398, 229] width 366 height 11
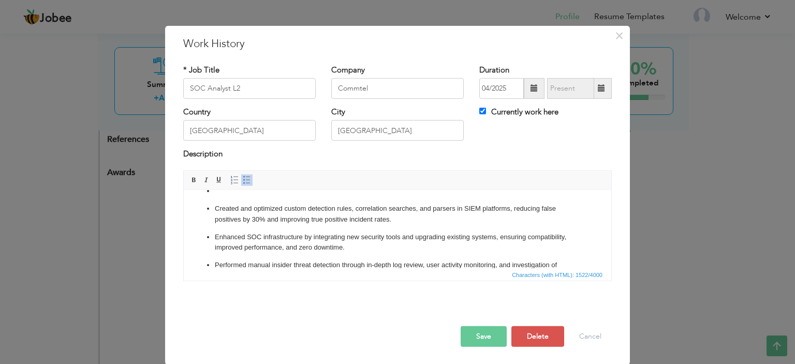
scroll to position [193, 0]
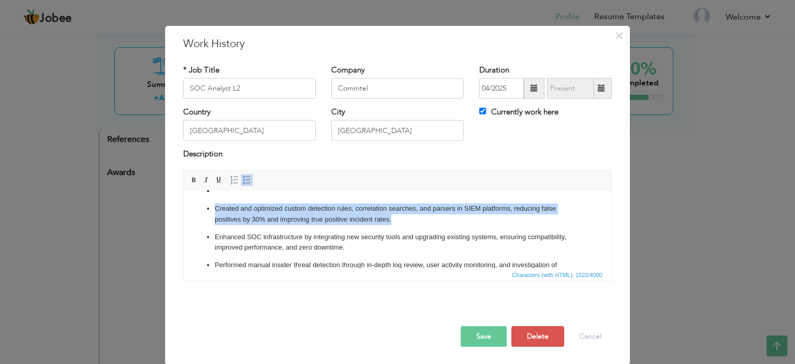
drag, startPoint x: 216, startPoint y: 207, endPoint x: 398, endPoint y: 218, distance: 182.1
click at [398, 218] on p "Created and optimized custom detection rules, correlation searches, and parsers…" at bounding box center [398, 214] width 366 height 22
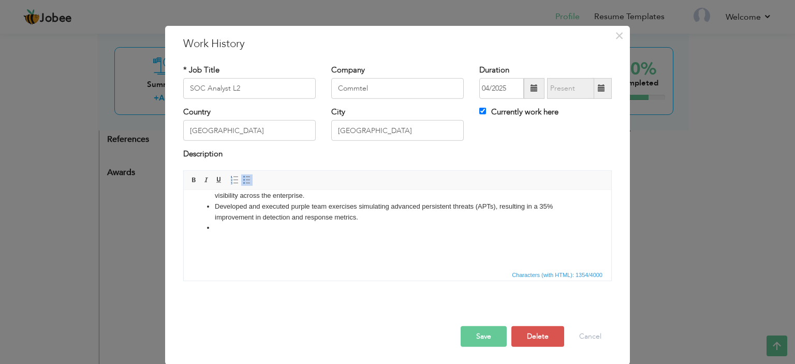
scroll to position [66, 0]
click at [240, 224] on li at bounding box center [398, 226] width 366 height 11
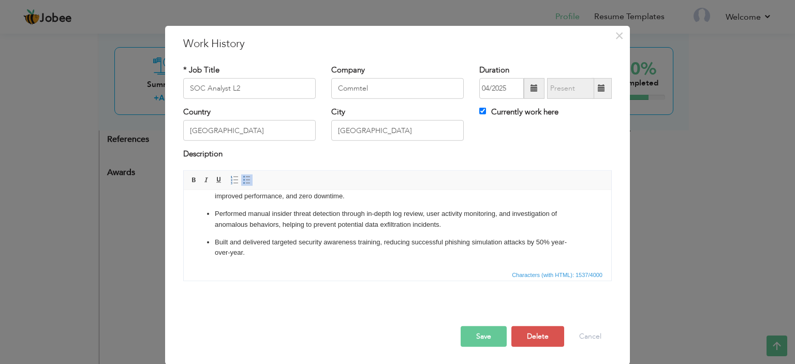
scroll to position [213, 0]
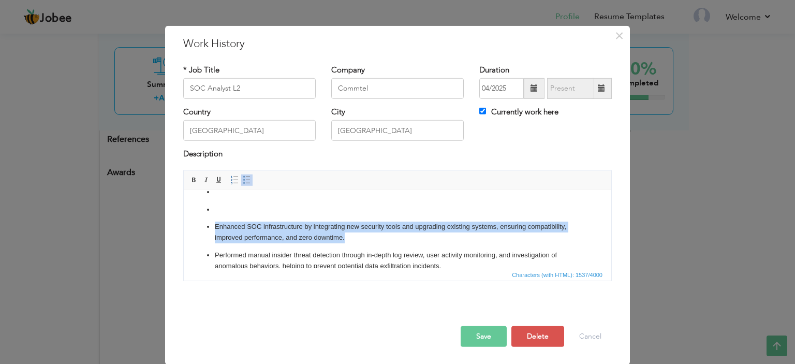
drag, startPoint x: 214, startPoint y: 226, endPoint x: 366, endPoint y: 238, distance: 152.2
click at [366, 238] on p "Enhanced SOC infrastructure by integrating new security tools and upgrading exi…" at bounding box center [398, 232] width 366 height 22
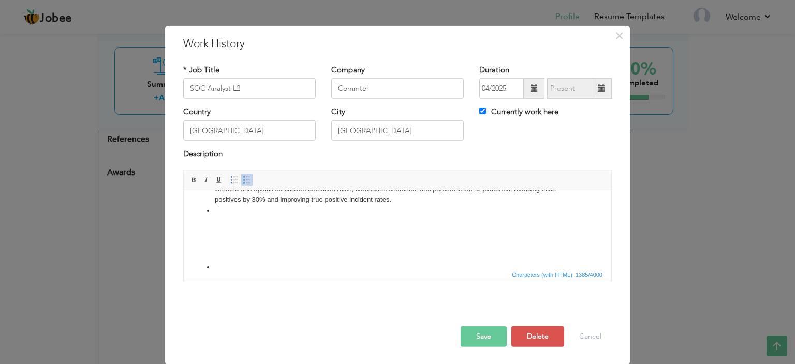
scroll to position [97, 0]
click at [271, 217] on li at bounding box center [398, 216] width 366 height 11
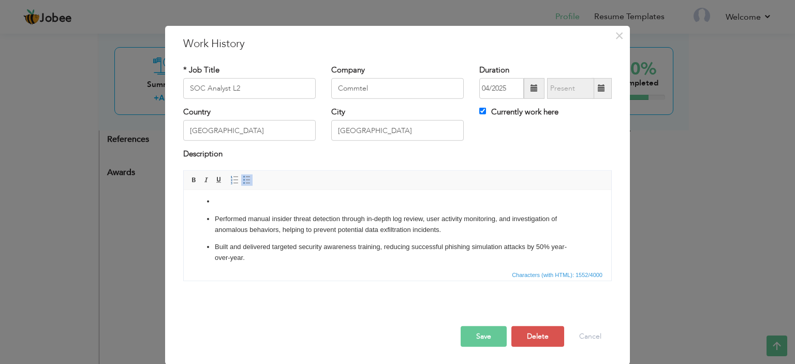
scroll to position [266, 0]
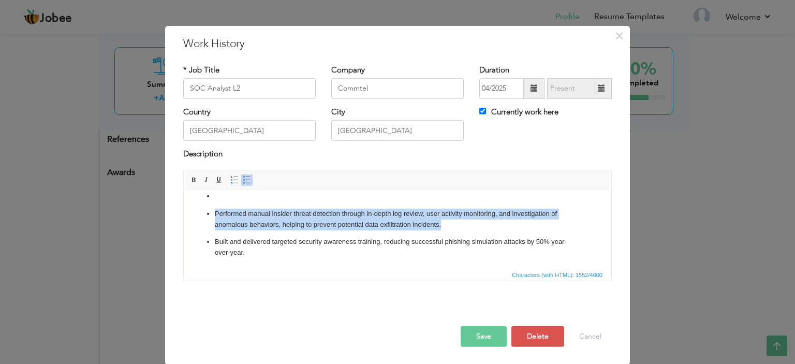
drag, startPoint x: 215, startPoint y: 211, endPoint x: 452, endPoint y: 222, distance: 236.9
click at [452, 222] on p "Performed manual insider threat detection through in-depth log review, user act…" at bounding box center [398, 219] width 366 height 22
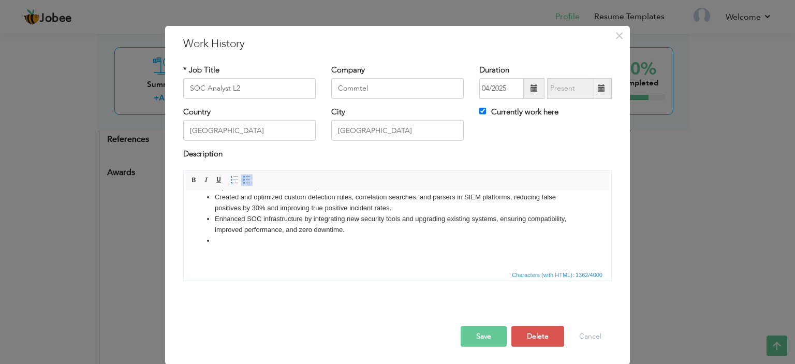
scroll to position [91, 0]
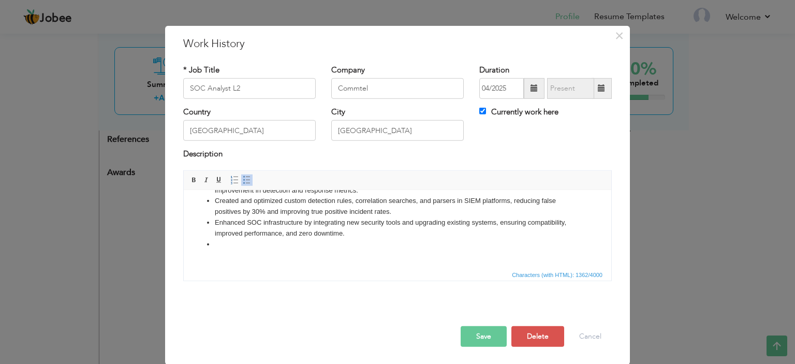
click at [253, 244] on li at bounding box center [398, 244] width 366 height 11
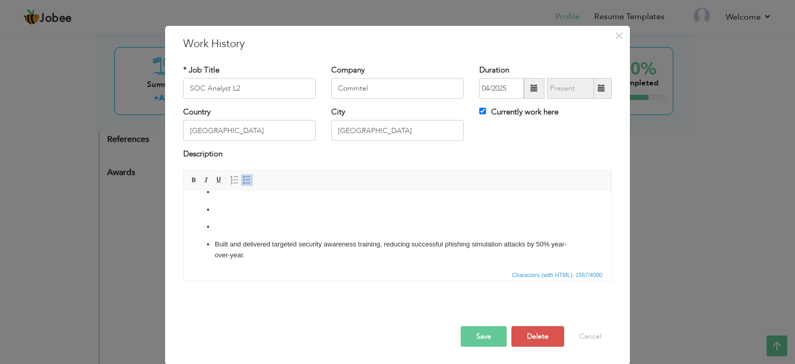
scroll to position [277, 0]
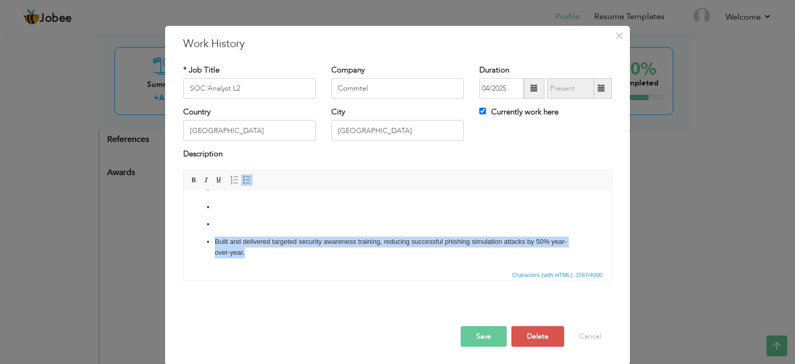
drag, startPoint x: 215, startPoint y: 241, endPoint x: 267, endPoint y: 254, distance: 53.9
click at [267, 254] on p "Built and delivered targeted security awareness training, reducing successful p…" at bounding box center [398, 247] width 366 height 22
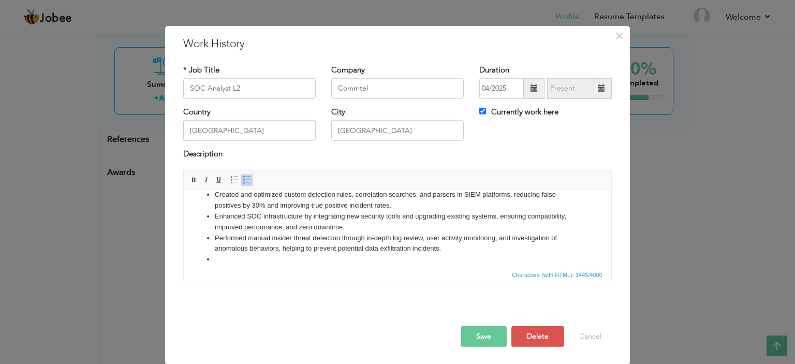
scroll to position [98, 0]
click at [254, 257] on li at bounding box center [398, 258] width 366 height 11
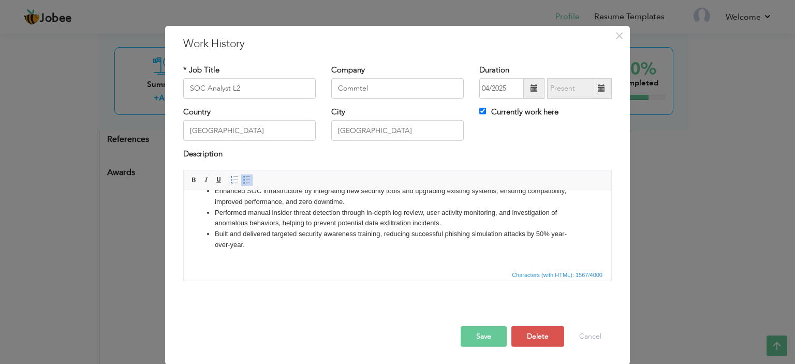
scroll to position [137, 0]
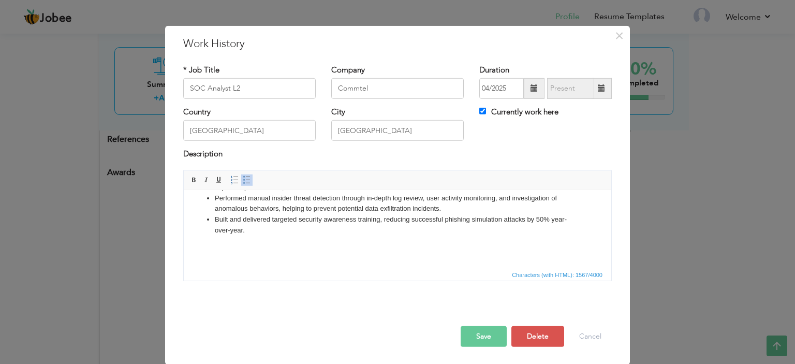
click p "​​​​​​​"
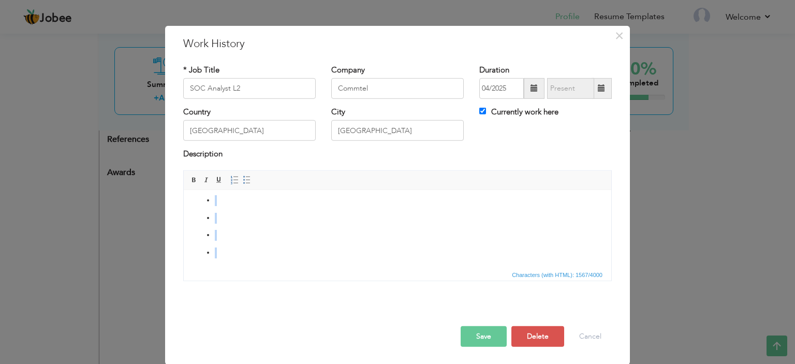
scroll to position [277, 0]
drag, startPoint x: 232, startPoint y: 252, endPoint x: 365, endPoint y: 380, distance: 184.2
click at [365, 268] on html "Led a team of SOC analysts in monitoring, detecting, and responding to security…" at bounding box center [398, 91] width 428 height 355
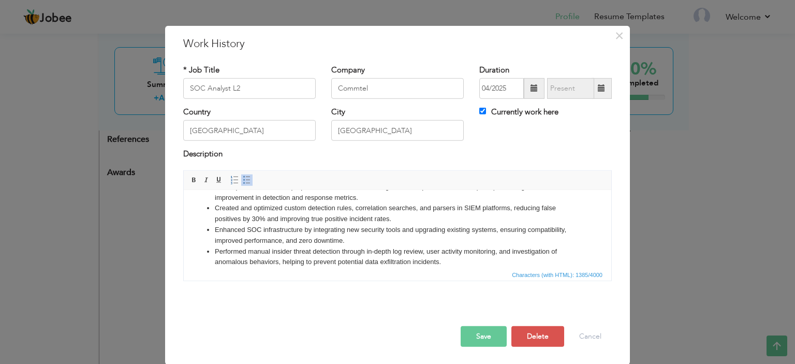
scroll to position [115, 0]
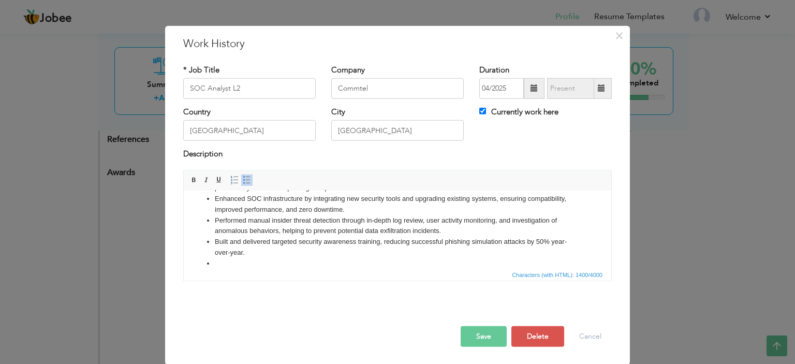
click at [297, 232] on li "Performed manual insider threat detection through in-depth log review, user act…" at bounding box center [398, 226] width 366 height 22
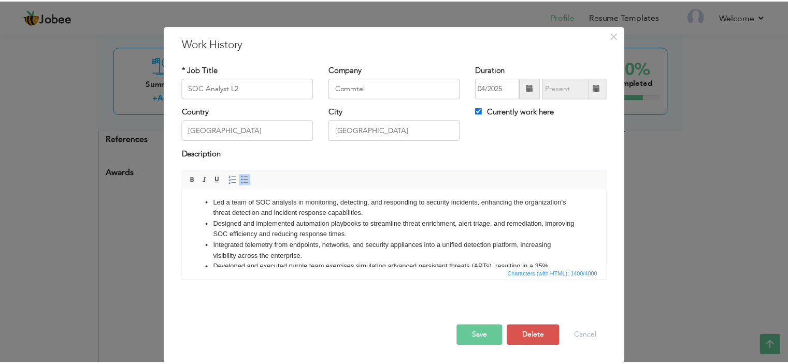
scroll to position [0, 0]
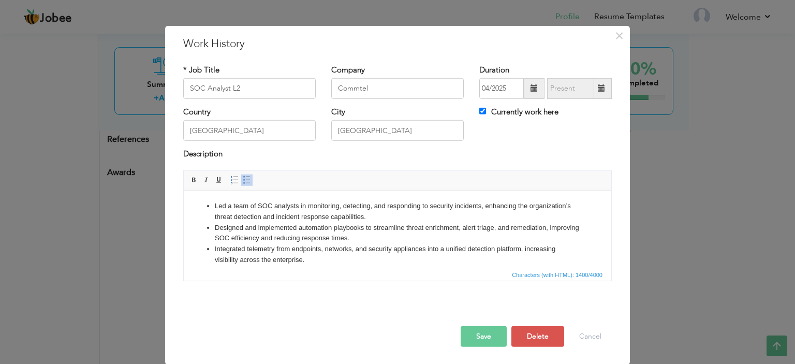
click at [483, 332] on button "Save" at bounding box center [484, 336] width 46 height 21
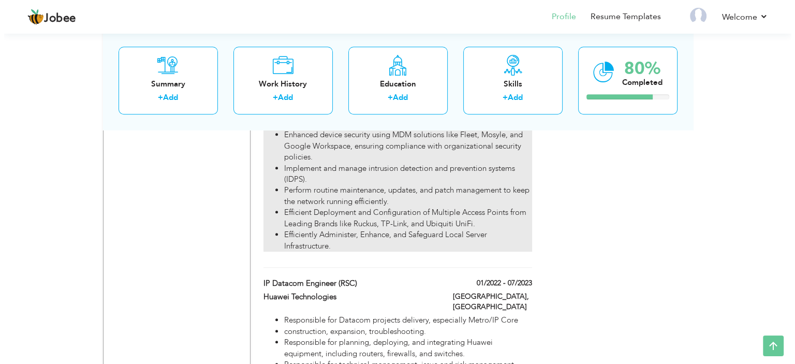
scroll to position [794, 0]
click at [404, 208] on li "Efficient Deployment and Configuration of Multiple Access Points from Leading B…" at bounding box center [404, 219] width 248 height 22
type input "Network Administrator"
type input "Programmers Force"
type input "08/2023"
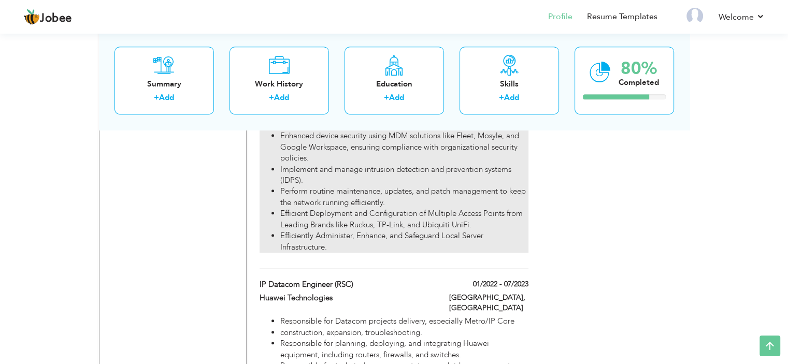
type input "01/2025"
checkbox input "false"
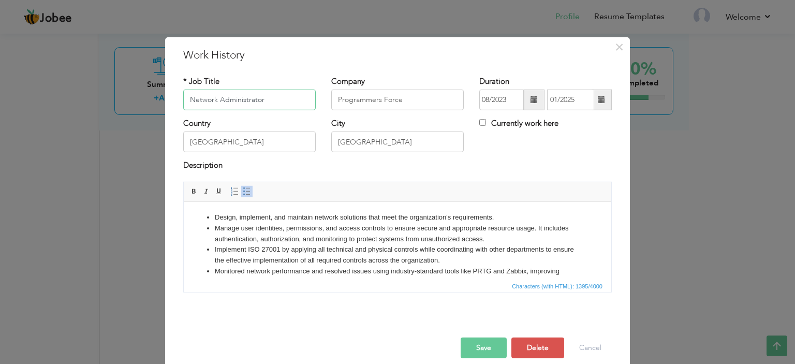
scroll to position [115, 0]
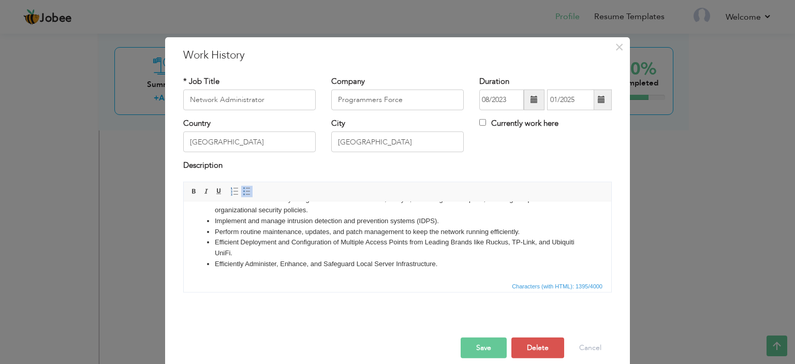
click at [701, 259] on div "× Work History * Job Title Network Administrator Company Programmers Force Dura…" at bounding box center [397, 182] width 795 height 364
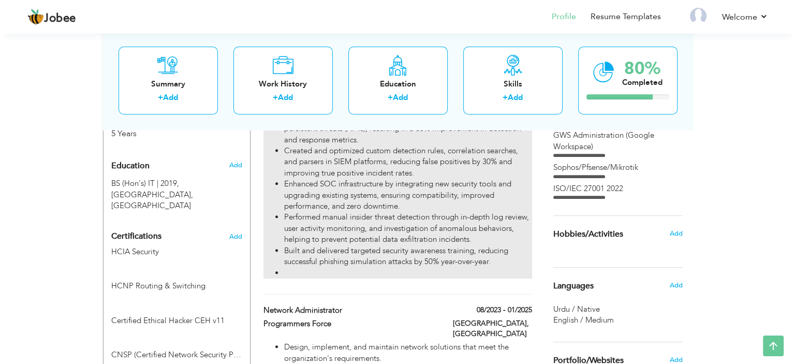
scroll to position [427, 0]
click at [338, 222] on li "Performed manual insider threat detection through in-depth log review, user act…" at bounding box center [404, 229] width 248 height 33
type input "SOC Analyst L2"
type input "Commtel"
type input "04/2025"
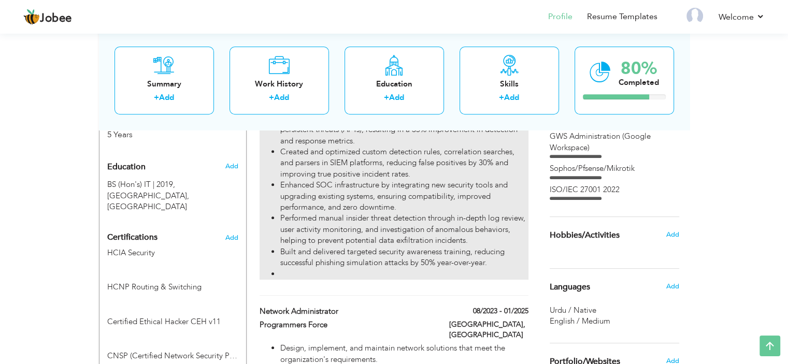
checkbox input "true"
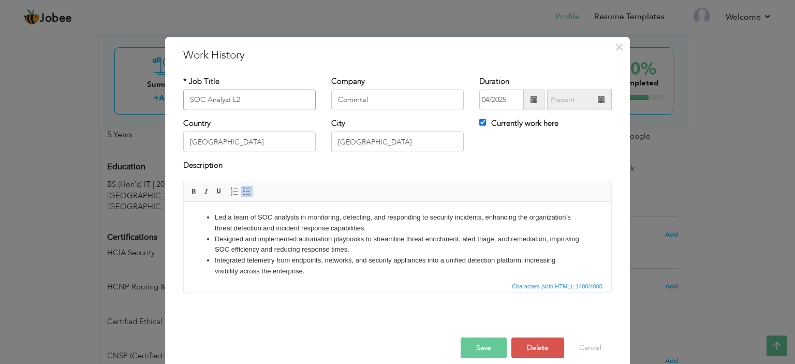
scroll to position [126, 0]
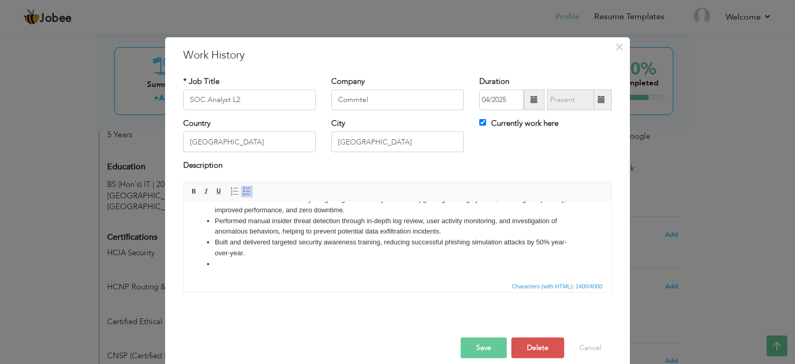
click at [278, 266] on li at bounding box center [398, 263] width 366 height 11
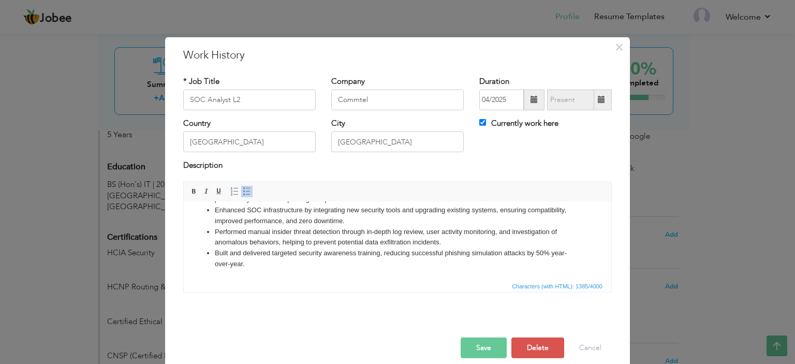
scroll to position [11, 0]
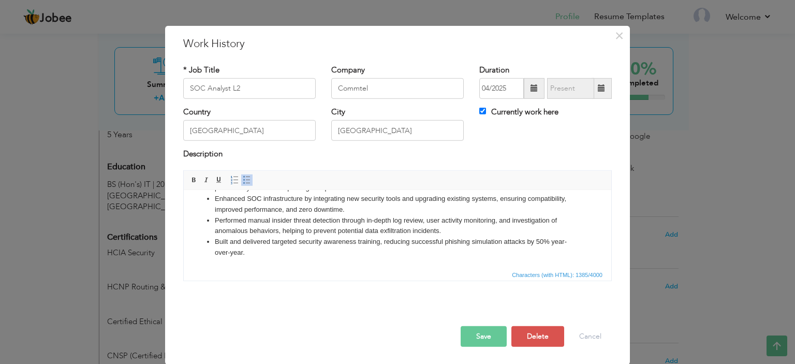
click at [480, 336] on button "Save" at bounding box center [484, 336] width 46 height 21
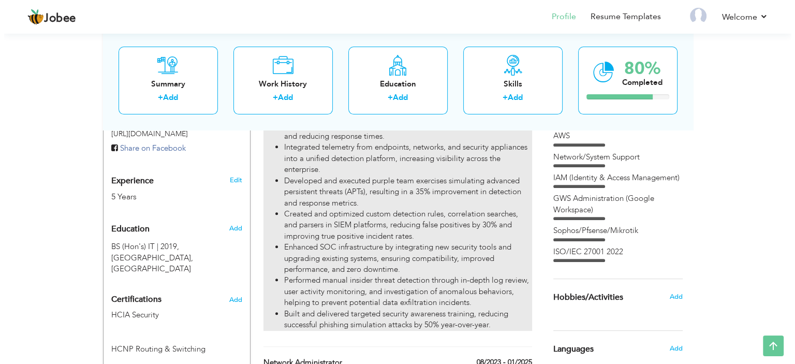
scroll to position [367, 0]
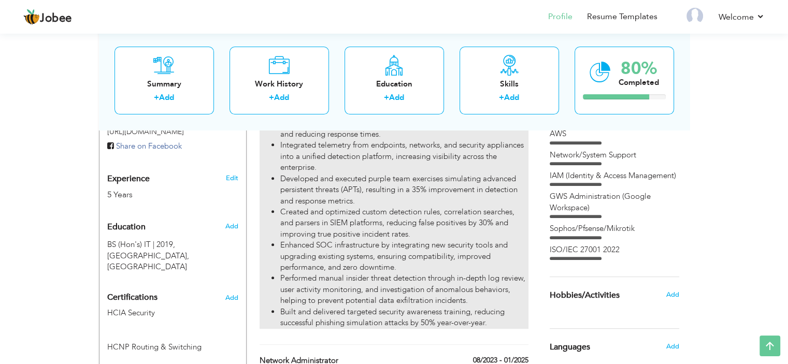
click at [330, 228] on li "Created and optimized custom detection rules, correlation searches, and parsers…" at bounding box center [404, 223] width 248 height 33
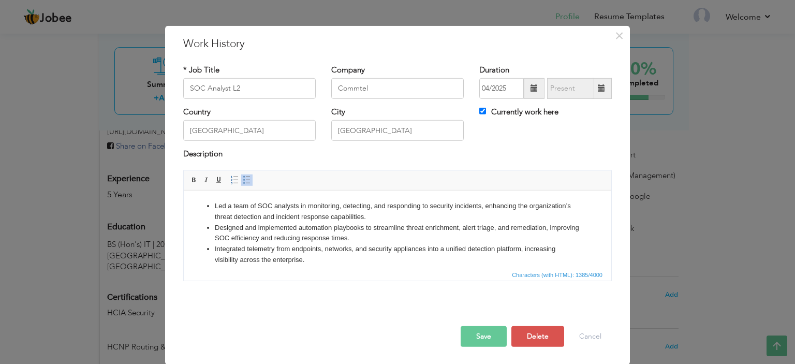
scroll to position [0, 0]
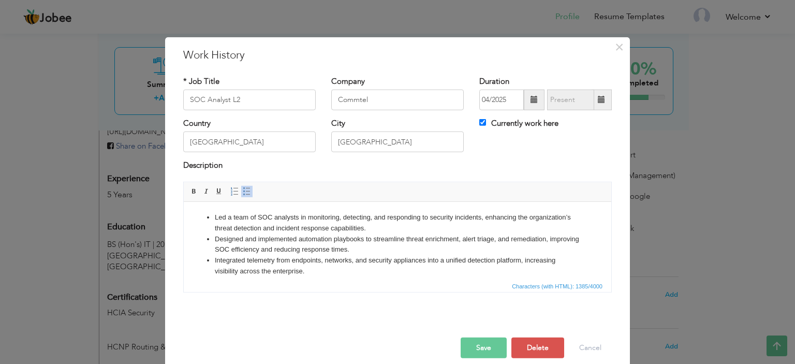
click at [332, 258] on li "Integrated telemetry from endpoints, networks, and security appliances into a u…" at bounding box center [398, 266] width 366 height 22
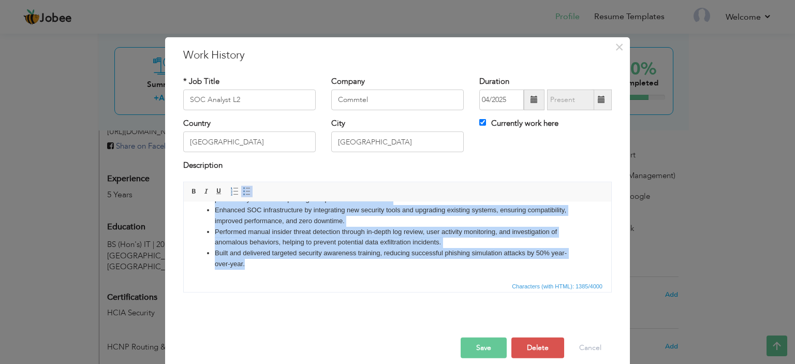
scroll to position [11, 0]
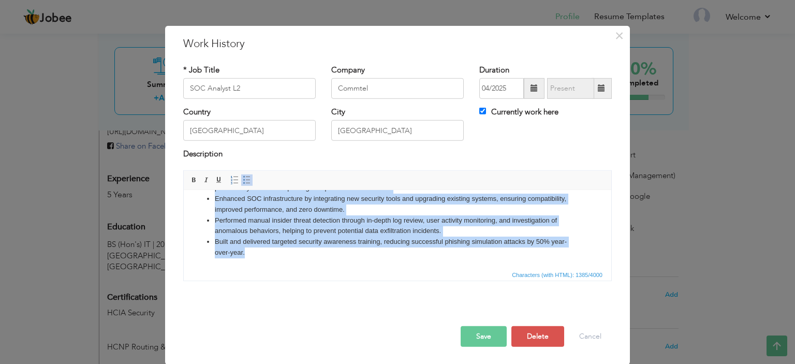
click at [257, 232] on li "Performed manual insider threat detection through in-depth log review, user act…" at bounding box center [398, 226] width 366 height 22
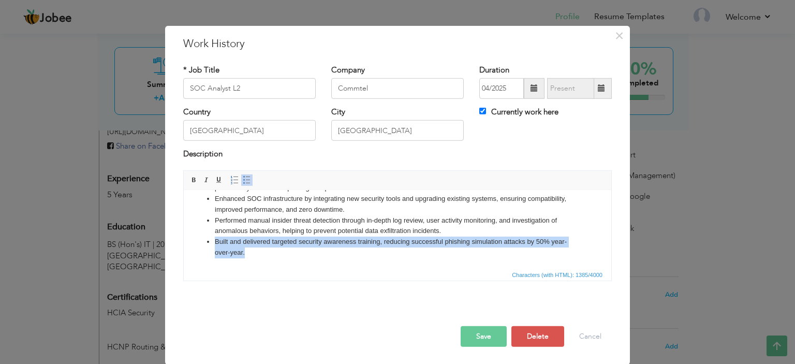
drag, startPoint x: 215, startPoint y: 241, endPoint x: 246, endPoint y: 250, distance: 32.4
click at [246, 250] on li "Built and delivered targeted security awareness training, reducing successful p…" at bounding box center [398, 247] width 366 height 22
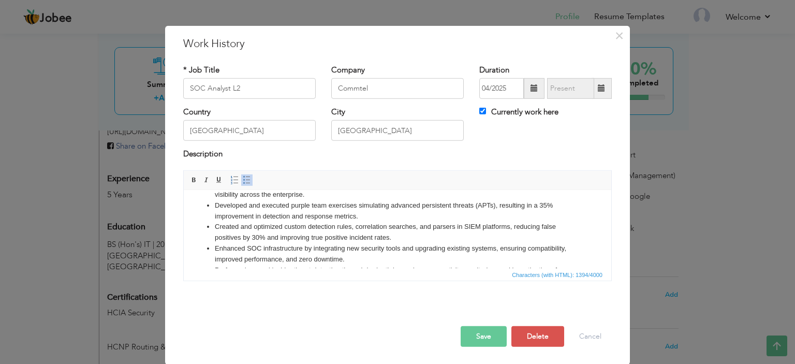
scroll to position [64, 0]
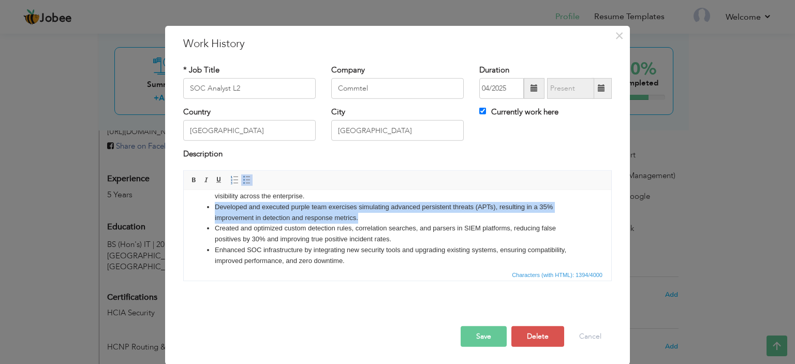
drag, startPoint x: 215, startPoint y: 205, endPoint x: 360, endPoint y: 213, distance: 144.7
click at [360, 213] on li "Developed and executed purple team exercises simulating advanced persistent thr…" at bounding box center [398, 212] width 366 height 22
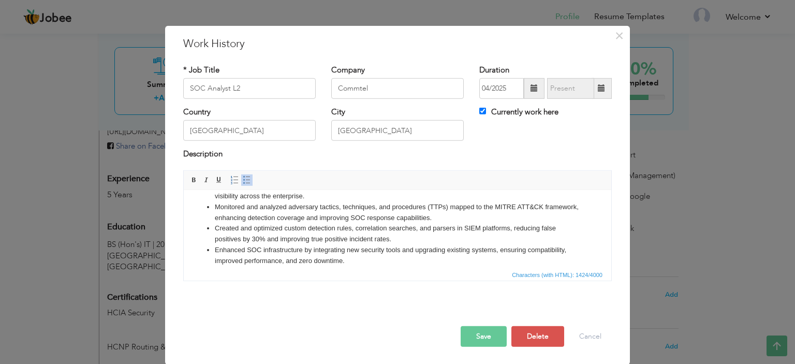
click at [476, 335] on button "Save" at bounding box center [484, 336] width 46 height 21
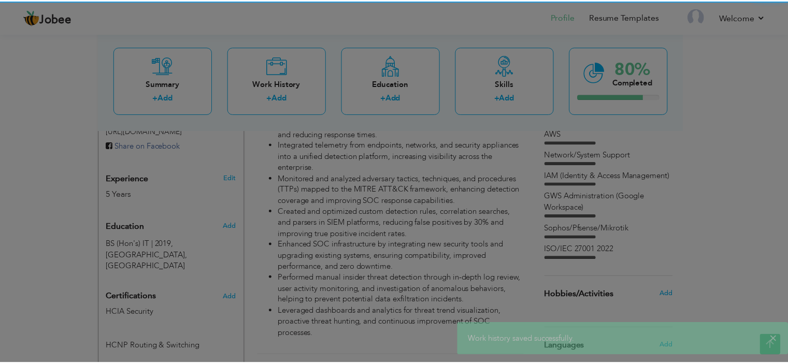
scroll to position [0, 0]
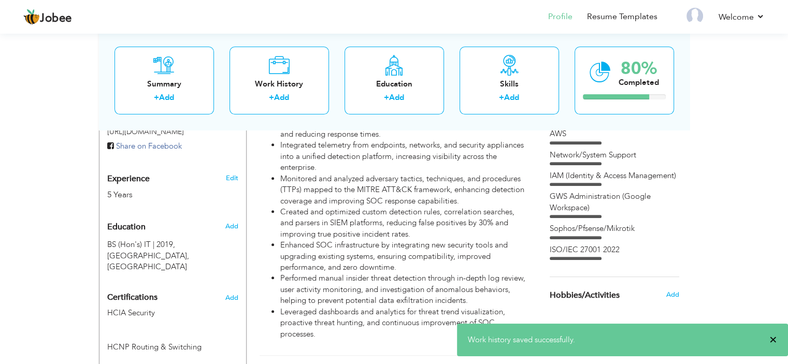
click at [775, 341] on span "×" at bounding box center [773, 340] width 8 height 10
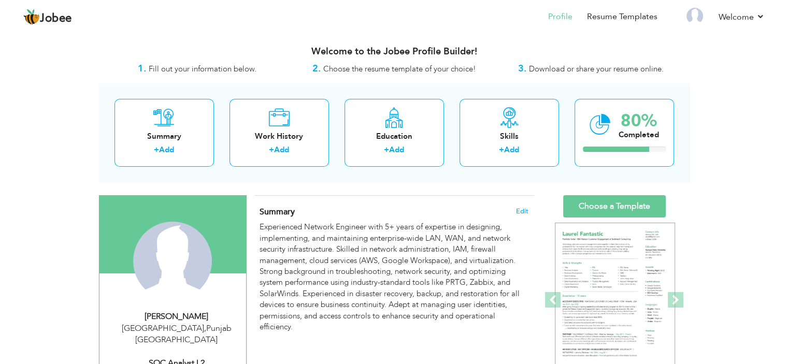
click at [346, 248] on p "Experienced Network Engineer with 5+ years of expertise in designing, implement…" at bounding box center [393, 277] width 268 height 111
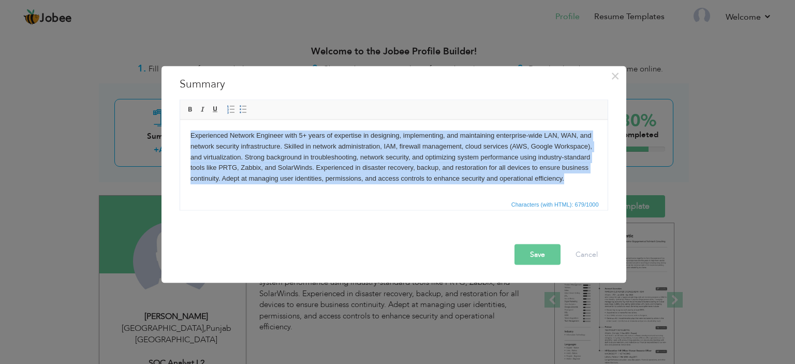
drag, startPoint x: 264, startPoint y: 191, endPoint x: 186, endPoint y: 133, distance: 97.2
click at [186, 133] on html "Experienced Network Engineer with 5+ years of expertise in designing, implement…" at bounding box center [394, 166] width 428 height 92
click at [282, 141] on p "Experienced Network Engineer with 5+ years of expertise in designing, implement…" at bounding box center [393, 157] width 407 height 54
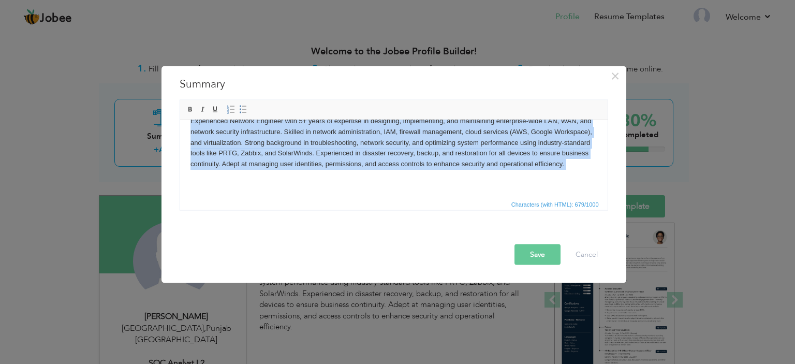
scroll to position [25, 0]
drag, startPoint x: 189, startPoint y: 135, endPoint x: 324, endPoint y: 196, distance: 148.5
click at [324, 196] on html "Experienced Network Engineer with 5+ years of expertise in designing, implement…" at bounding box center [394, 151] width 428 height 92
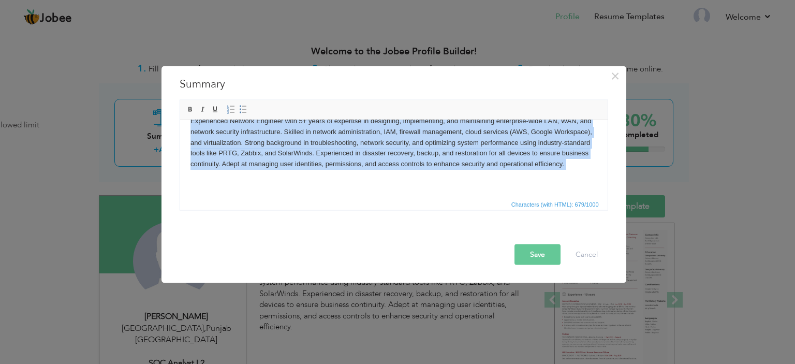
scroll to position [0, 0]
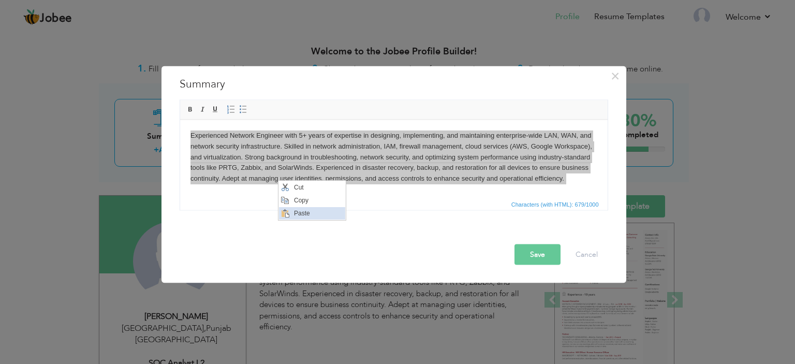
click at [300, 213] on span "Paste" at bounding box center [319, 213] width 54 height 12
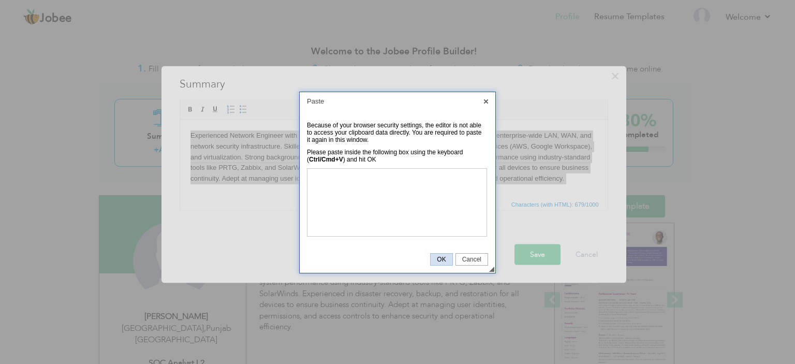
click at [438, 258] on span "OK" at bounding box center [441, 259] width 21 height 7
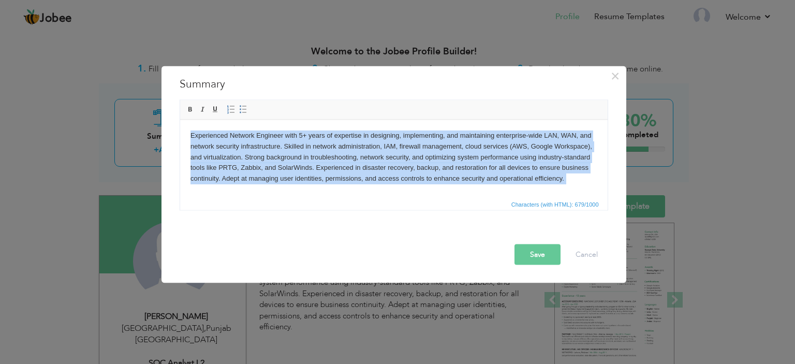
click at [326, 179] on p "Experienced Network Engineer with 5+ years of expertise in designing, implement…" at bounding box center [393, 157] width 407 height 54
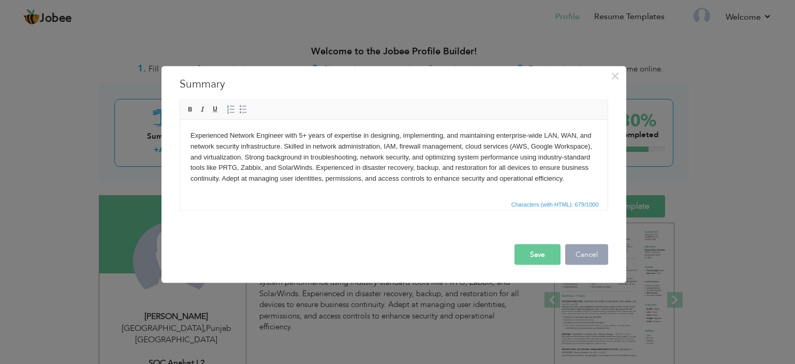
click at [597, 252] on button "Cancel" at bounding box center [586, 254] width 43 height 21
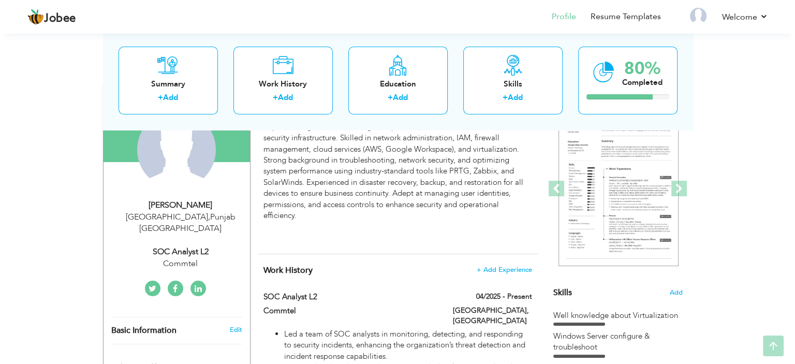
scroll to position [126, 0]
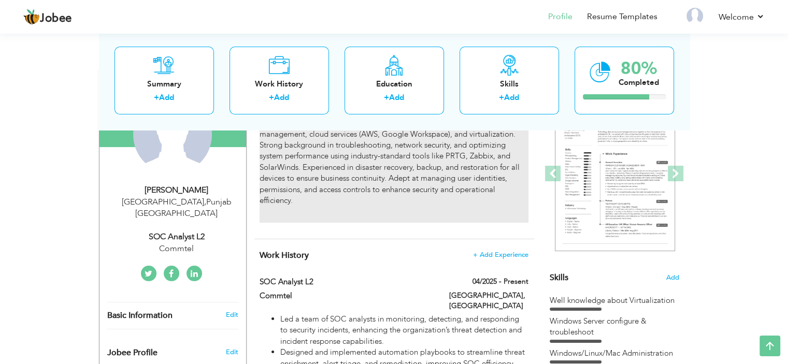
click at [468, 178] on p "Experienced Network Engineer with 5+ years of expertise in designing, implement…" at bounding box center [393, 150] width 268 height 111
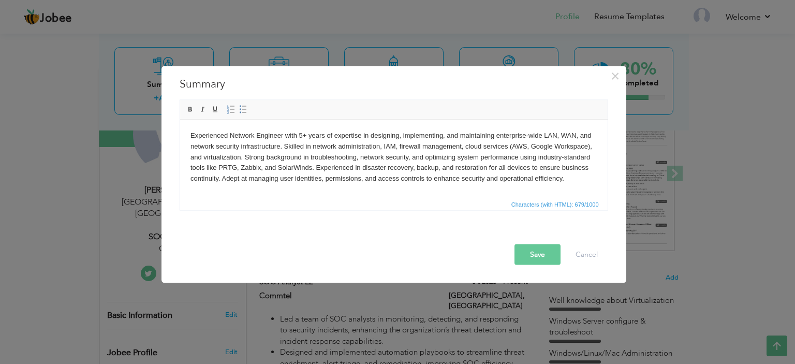
click at [360, 150] on p "Experienced Network Engineer with 5+ years of expertise in designing, implement…" at bounding box center [393, 157] width 407 height 54
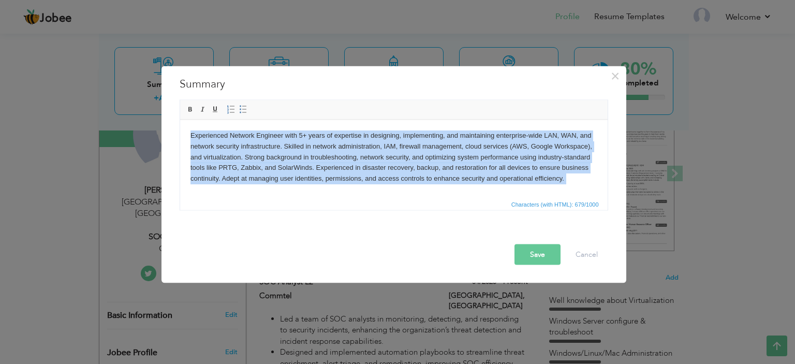
click at [360, 150] on p "Experienced Network Engineer with 5+ years of expertise in designing, implement…" at bounding box center [393, 157] width 407 height 54
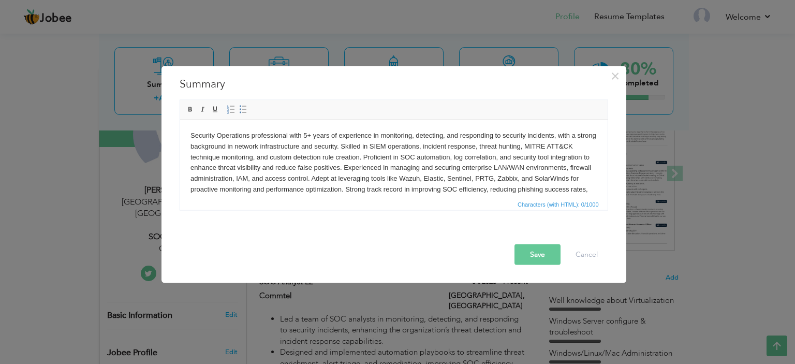
scroll to position [6, 0]
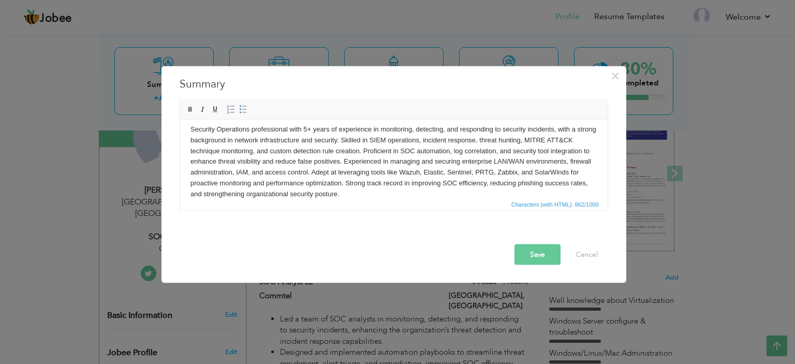
click at [533, 250] on button "Save" at bounding box center [538, 254] width 46 height 21
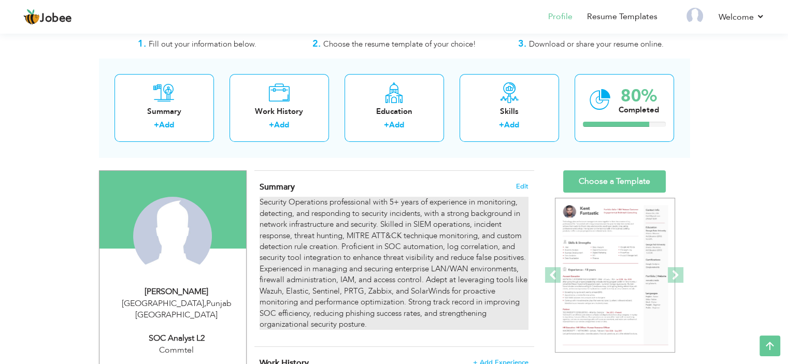
scroll to position [0, 0]
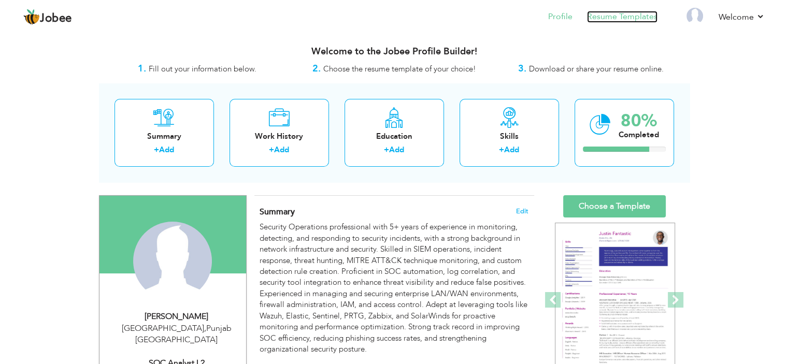
click at [609, 22] on link "Resume Templates" at bounding box center [622, 17] width 70 height 12
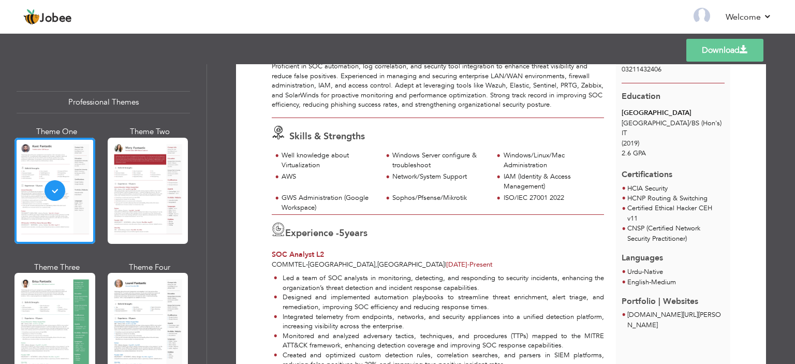
scroll to position [107, 0]
click at [546, 22] on link "Back to Profile" at bounding box center [553, 17] width 54 height 12
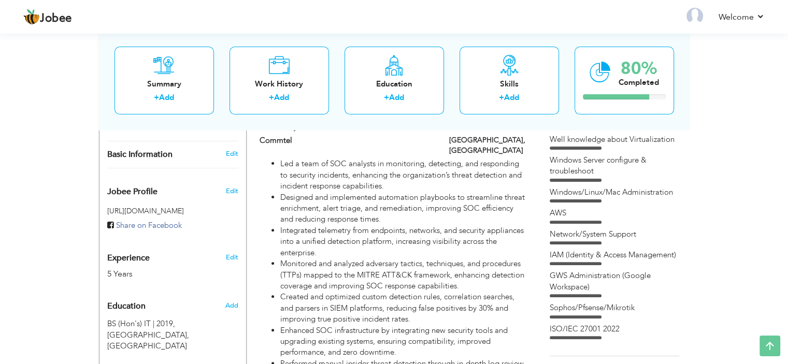
scroll to position [288, 0]
click at [616, 218] on div "AWS" at bounding box center [613, 215] width 129 height 16
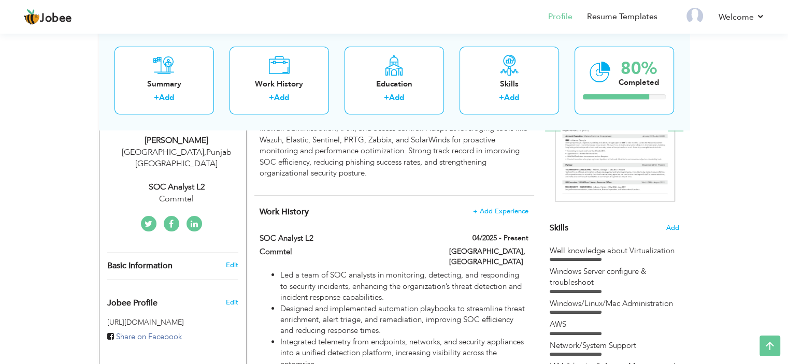
scroll to position [176, 0]
click at [624, 234] on div "Skills Add Well knowledge about Virtualization Windows Server configure & troub…" at bounding box center [613, 234] width 129 height 431
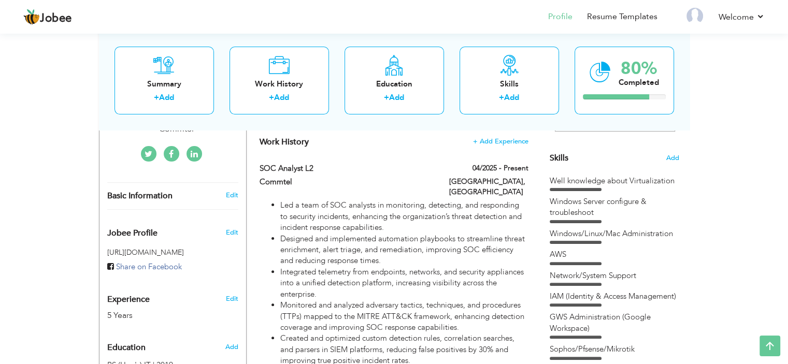
scroll to position [245, 0]
click at [669, 157] on span "Add" at bounding box center [671, 159] width 13 height 10
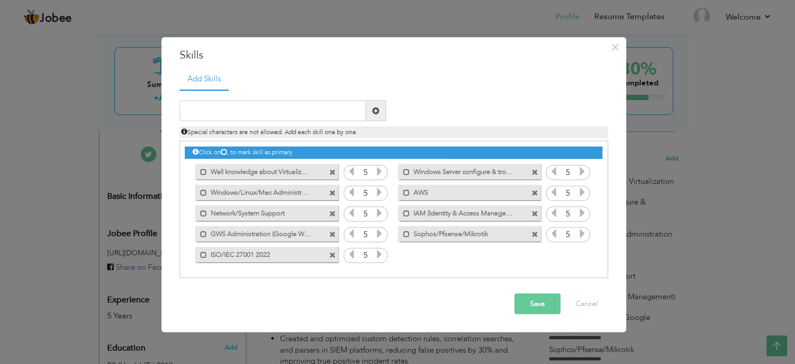
click at [286, 171] on label "Well knowledge about Virtualization" at bounding box center [259, 170] width 105 height 13
click at [286, 171] on label "Well knowledge about Virtualization" at bounding box center [260, 170] width 103 height 13
click at [286, 171] on label "Well knowledge about Virtualization" at bounding box center [259, 170] width 105 height 13
click at [286, 171] on label "Well knowledge about Virtualization" at bounding box center [260, 170] width 103 height 13
click at [332, 171] on span at bounding box center [332, 172] width 7 height 7
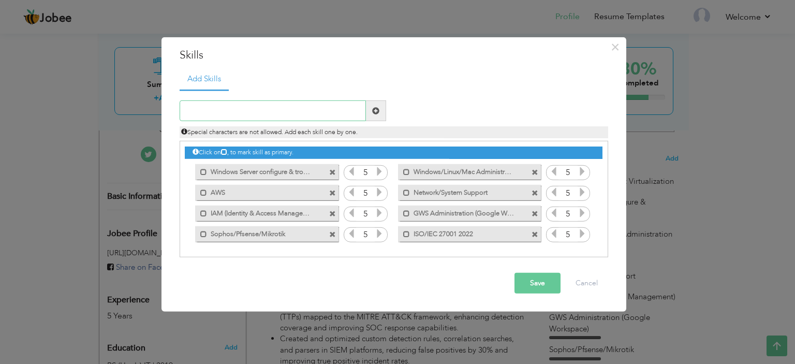
click at [237, 113] on input "text" at bounding box center [273, 110] width 186 height 21
paste input "Network Security"
type input "Network Security"
click at [376, 111] on span at bounding box center [375, 110] width 7 height 7
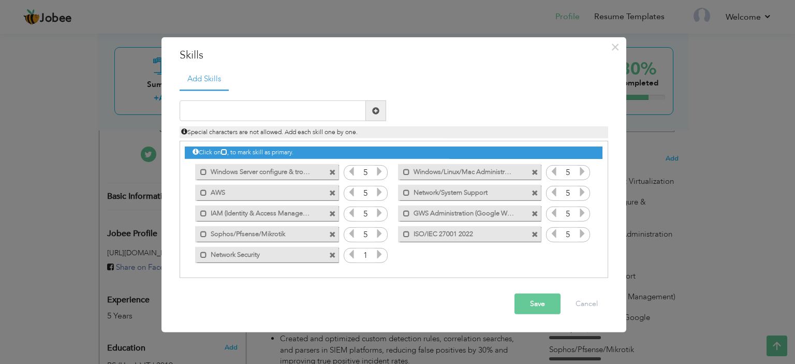
drag, startPoint x: 186, startPoint y: 252, endPoint x: 198, endPoint y: 156, distance: 97.0
click at [198, 156] on div "Click on , to mark skill as primary. Mark as primary skill. 5 Mark as primary s…" at bounding box center [393, 202] width 417 height 123
drag, startPoint x: 267, startPoint y: 255, endPoint x: 266, endPoint y: 164, distance: 91.2
click at [266, 164] on div "Click on , to mark skill as primary. Mark as primary skill. 5 Mark as primary s…" at bounding box center [393, 202] width 417 height 123
click at [333, 191] on span at bounding box center [332, 193] width 7 height 7
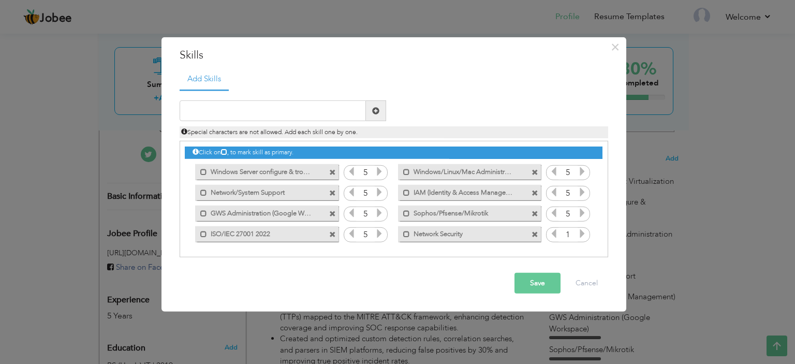
click at [333, 171] on span at bounding box center [332, 172] width 7 height 7
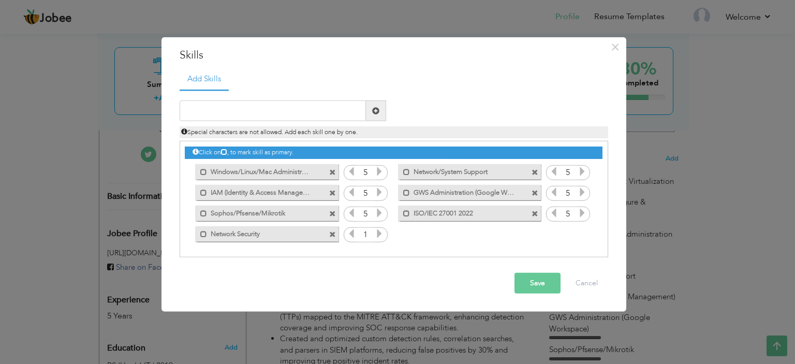
click at [536, 194] on span at bounding box center [535, 193] width 7 height 7
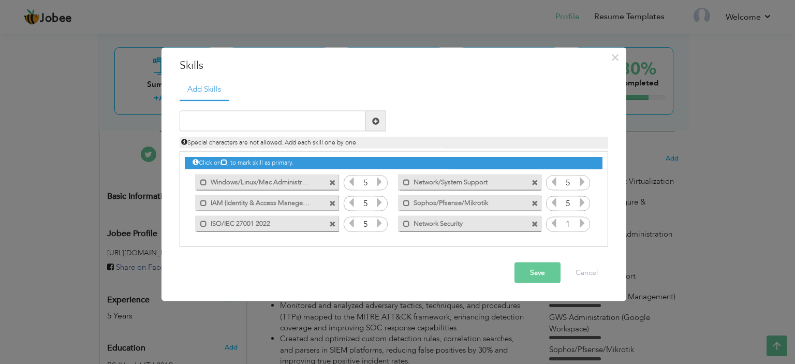
click at [536, 194] on div "Mark as primary skill. Sophos/Pfsense/Mikrotik" at bounding box center [467, 202] width 158 height 21
click at [536, 182] on span at bounding box center [535, 182] width 7 height 7
click at [333, 182] on span at bounding box center [332, 182] width 7 height 7
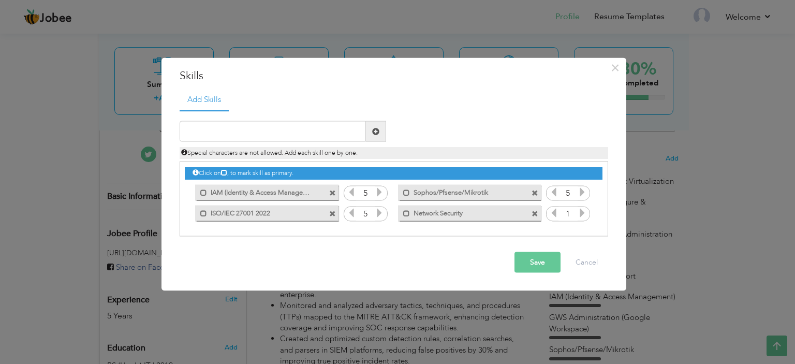
click at [298, 192] on label "IAM (Identity & Access Management)" at bounding box center [259, 190] width 105 height 13
click at [298, 192] on label "IAM (Identity & Access Management)" at bounding box center [260, 190] width 103 height 13
click at [335, 192] on span at bounding box center [332, 193] width 7 height 7
click at [332, 193] on span at bounding box center [332, 193] width 7 height 7
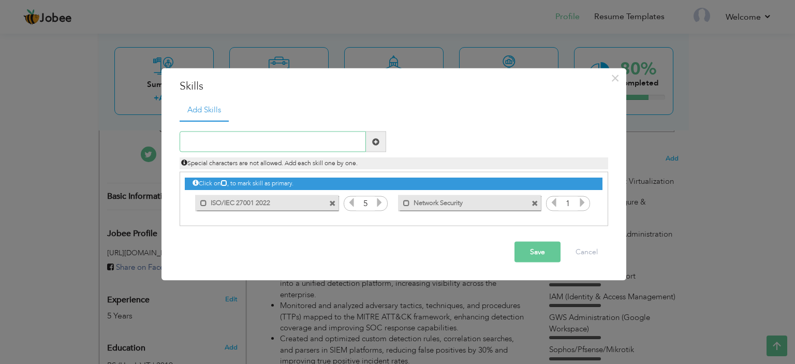
click at [321, 146] on input "text" at bounding box center [273, 142] width 186 height 21
paste input "SOC Operations & Incident Response"
type input "SOC Operations & Incident Response"
click at [376, 138] on span at bounding box center [375, 141] width 7 height 7
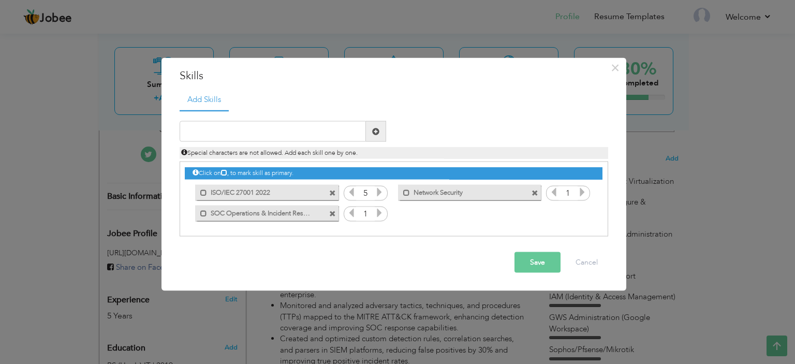
click at [381, 213] on icon at bounding box center [379, 212] width 9 height 9
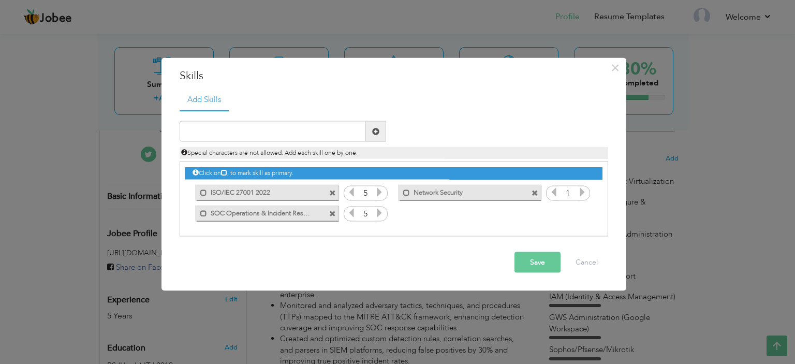
click at [381, 213] on icon at bounding box center [379, 212] width 9 height 9
click at [579, 193] on icon at bounding box center [582, 191] width 9 height 9
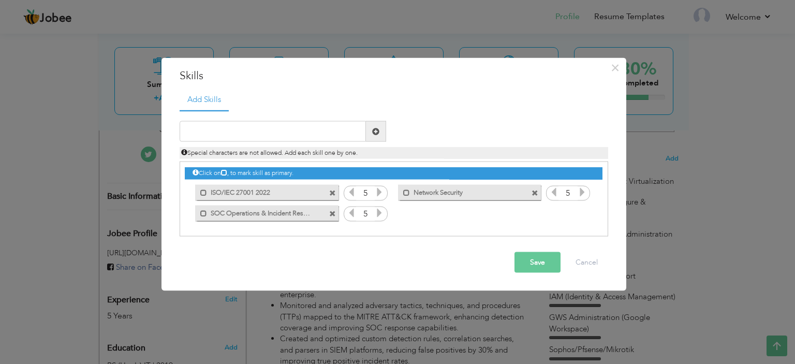
click at [579, 193] on icon at bounding box center [582, 191] width 9 height 9
click at [339, 124] on input "text" at bounding box center [273, 131] width 186 height 21
paste input "Automation & Playbooks"
type input "Automation & Playbooks"
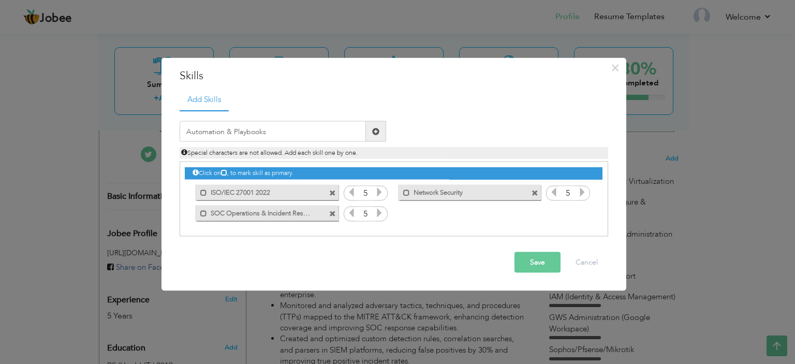
click at [379, 129] on span at bounding box center [375, 130] width 7 height 7
click at [582, 213] on icon at bounding box center [582, 212] width 9 height 9
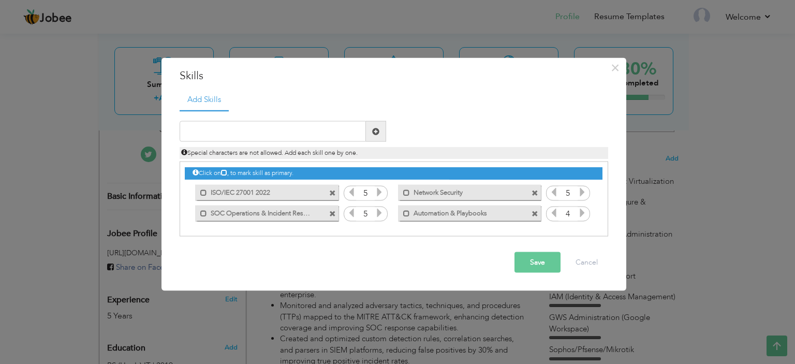
click at [582, 213] on icon at bounding box center [582, 212] width 9 height 9
click at [294, 124] on input "text" at bounding box center [273, 131] width 186 height 21
paste input "Threat Intelligence & Hunting"
type input "Threat Intelligence & Hunting"
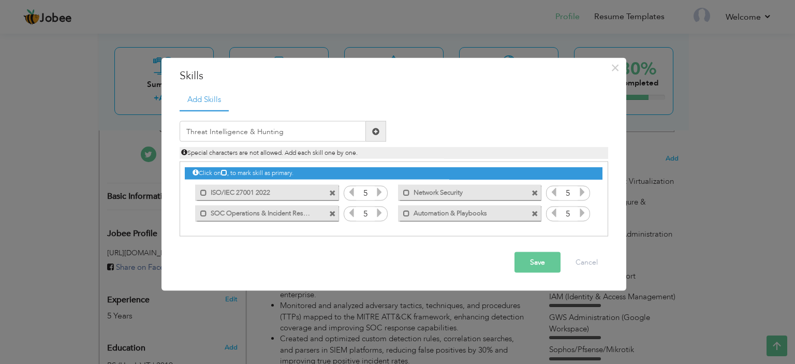
click at [374, 129] on span at bounding box center [375, 130] width 7 height 7
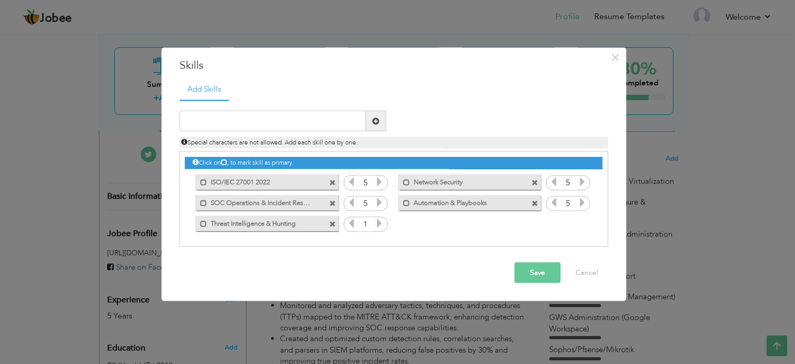
click at [379, 222] on icon at bounding box center [379, 223] width 9 height 9
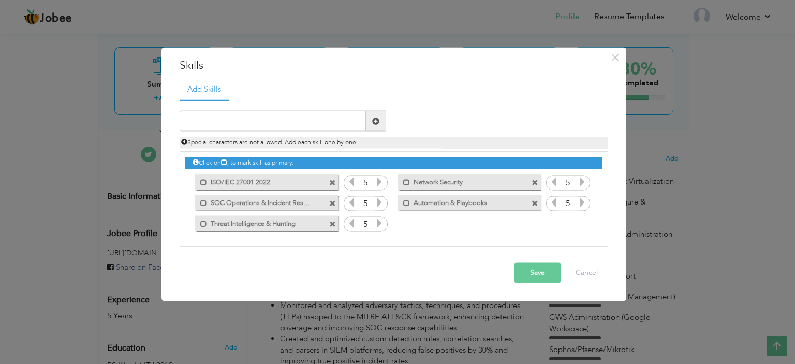
click at [379, 222] on icon at bounding box center [379, 223] width 9 height 9
click at [304, 121] on input "text" at bounding box center [273, 121] width 186 height 21
type input "SIEM & SOAR"
click at [377, 126] on span at bounding box center [376, 121] width 20 height 21
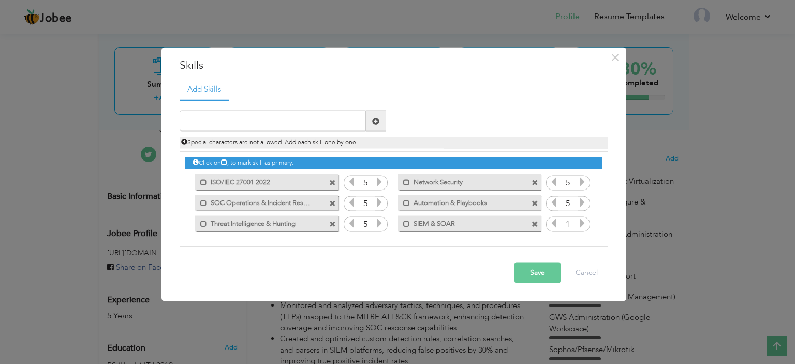
click at [583, 227] on icon at bounding box center [582, 223] width 9 height 9
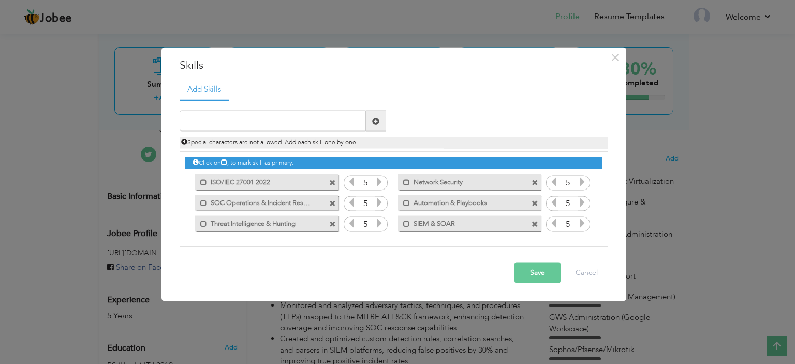
click at [542, 275] on button "Save" at bounding box center [538, 273] width 46 height 21
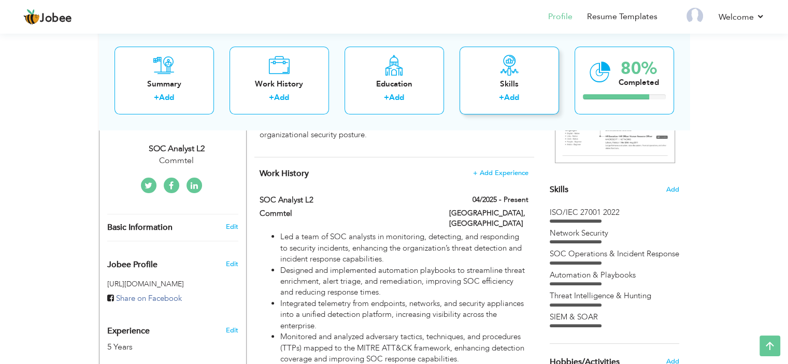
scroll to position [213, 0]
click at [604, 16] on link "Resume Templates" at bounding box center [622, 17] width 70 height 12
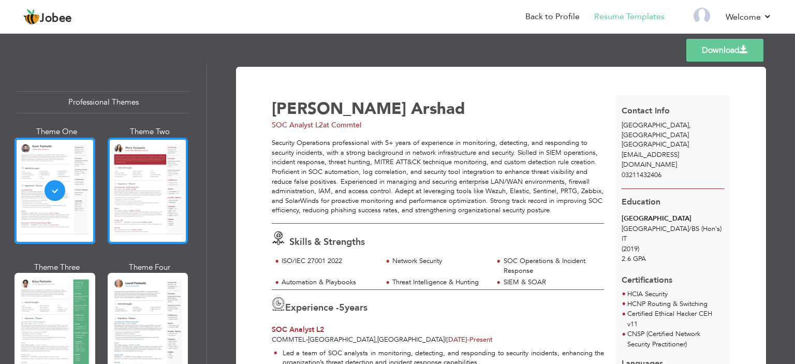
click at [138, 179] on div at bounding box center [148, 191] width 81 height 106
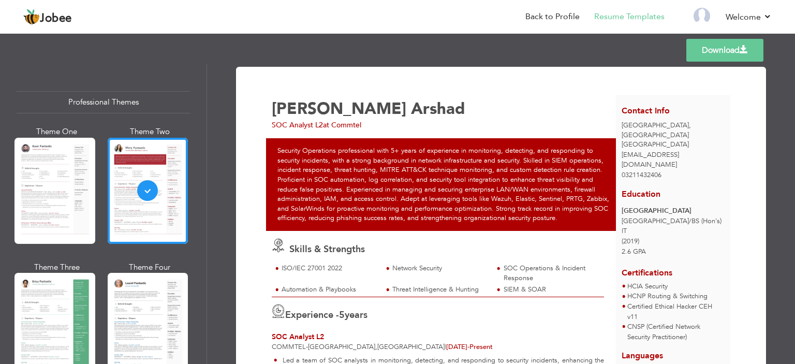
click at [36, 201] on div at bounding box center [54, 191] width 81 height 106
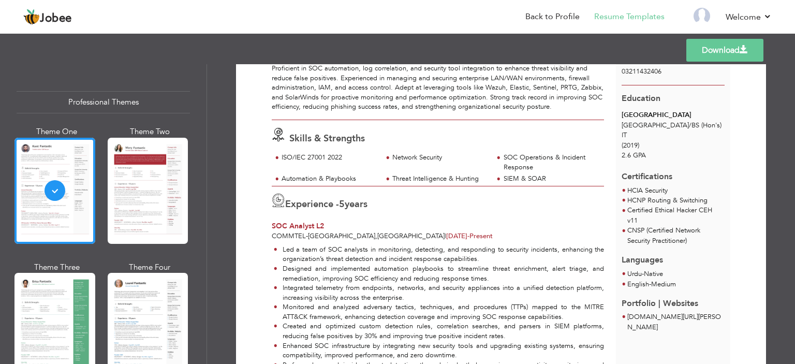
scroll to position [107, 0]
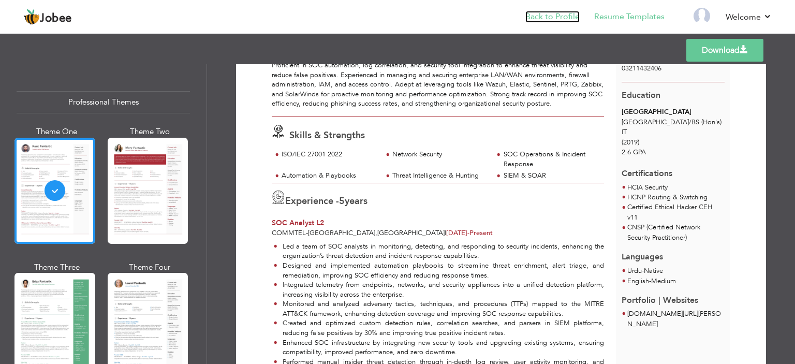
click at [557, 16] on link "Back to Profile" at bounding box center [553, 17] width 54 height 12
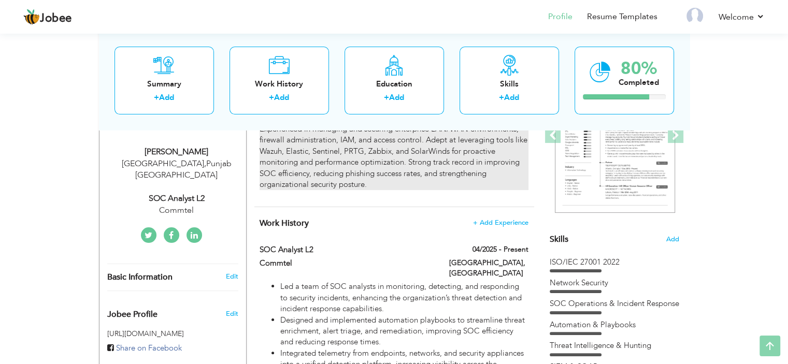
scroll to position [165, 0]
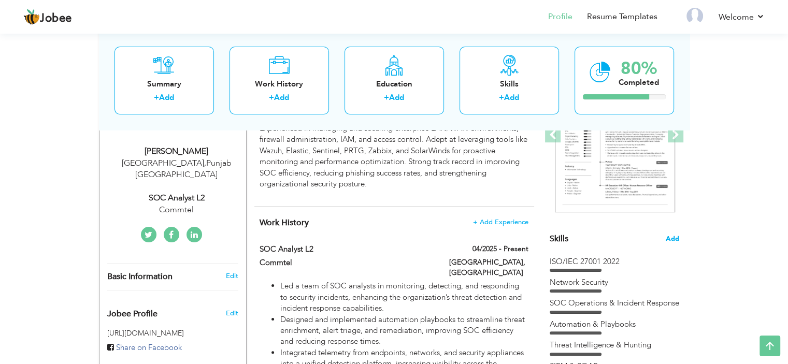
click at [667, 237] on span "Add" at bounding box center [671, 239] width 13 height 10
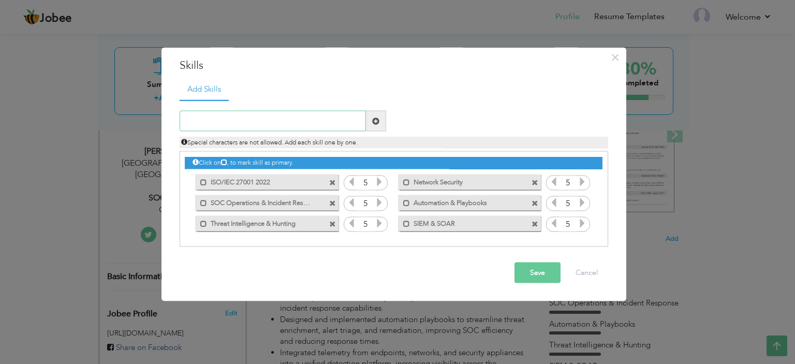
paste input "Cloud & Virtualization"
type input "Cloud & Virtualization"
click at [377, 121] on span at bounding box center [375, 120] width 7 height 7
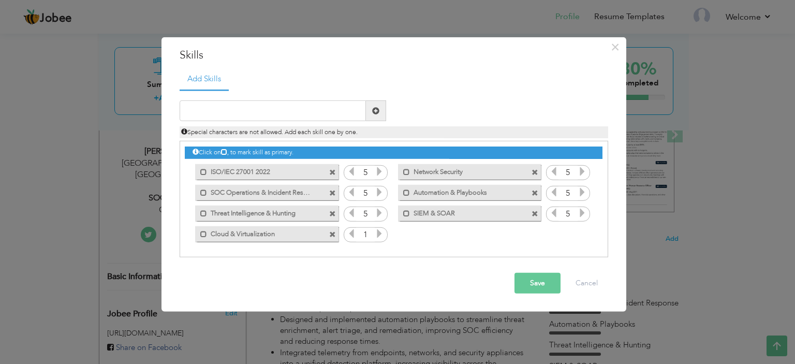
click at [381, 234] on icon at bounding box center [379, 233] width 9 height 9
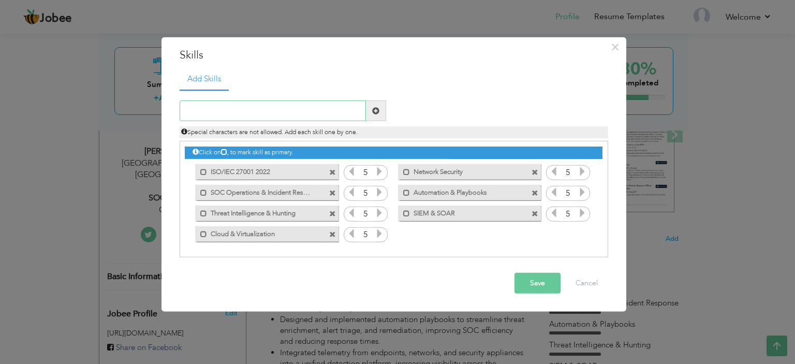
click at [326, 114] on input "text" at bounding box center [273, 110] width 186 height 21
paste input "Log Analysis & Correlation"
type input "Log Analysis & Correlation"
click at [372, 108] on span at bounding box center [375, 110] width 7 height 7
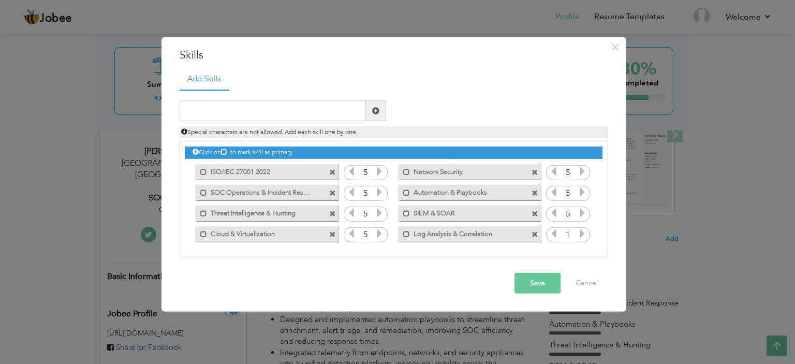
click at [580, 231] on icon at bounding box center [582, 233] width 9 height 9
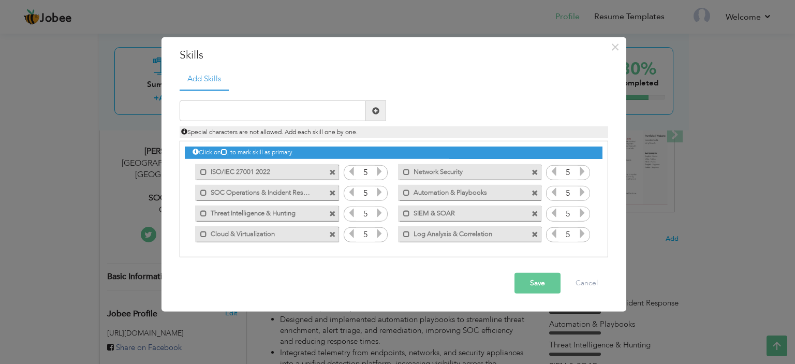
click at [580, 231] on icon at bounding box center [582, 233] width 9 height 9
click at [329, 114] on input "text" at bounding box center [273, 110] width 186 height 21
paste input "Tool Integration & Optimization"
type input "Tool Integration & Optimization"
click at [377, 109] on span at bounding box center [375, 110] width 7 height 7
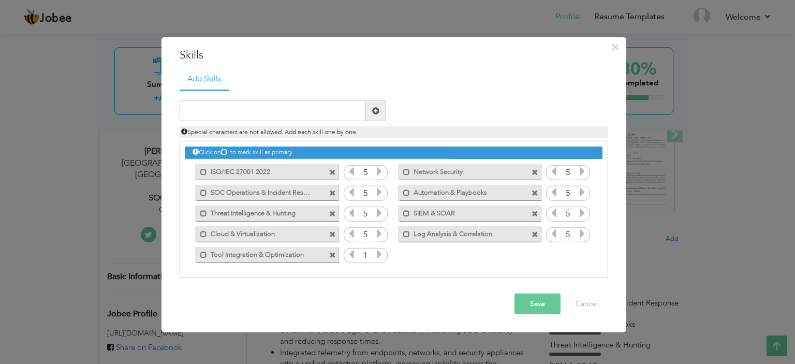
click at [378, 254] on icon at bounding box center [379, 254] width 9 height 9
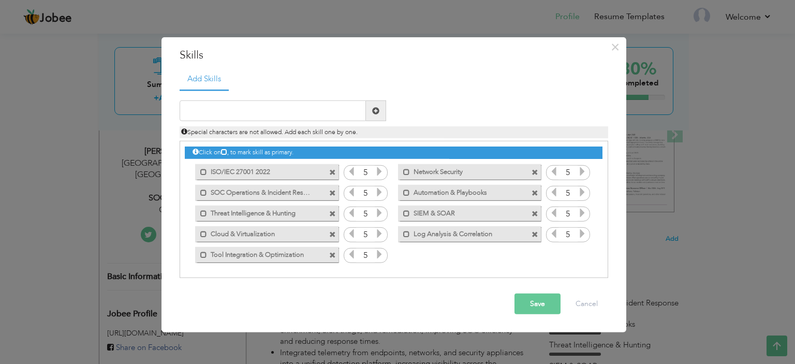
click at [378, 254] on icon at bounding box center [379, 254] width 9 height 9
click at [531, 299] on button "Save" at bounding box center [538, 304] width 46 height 21
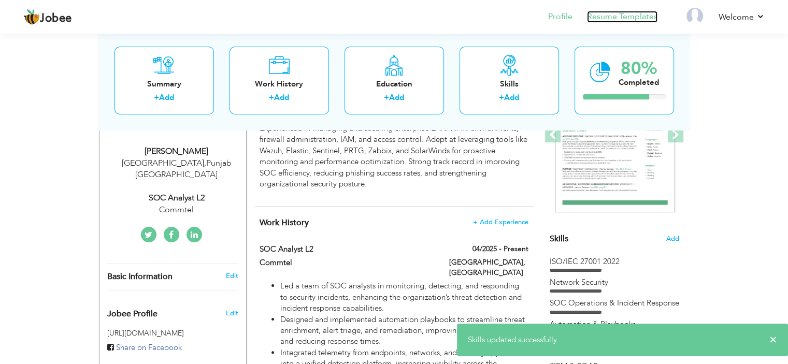
click at [604, 18] on link "Resume Templates" at bounding box center [622, 17] width 70 height 12
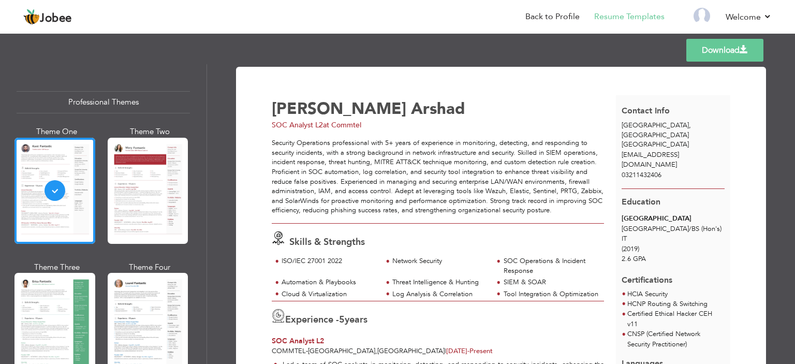
click at [715, 52] on link "Download" at bounding box center [725, 50] width 77 height 23
